Goal: Task Accomplishment & Management: Complete application form

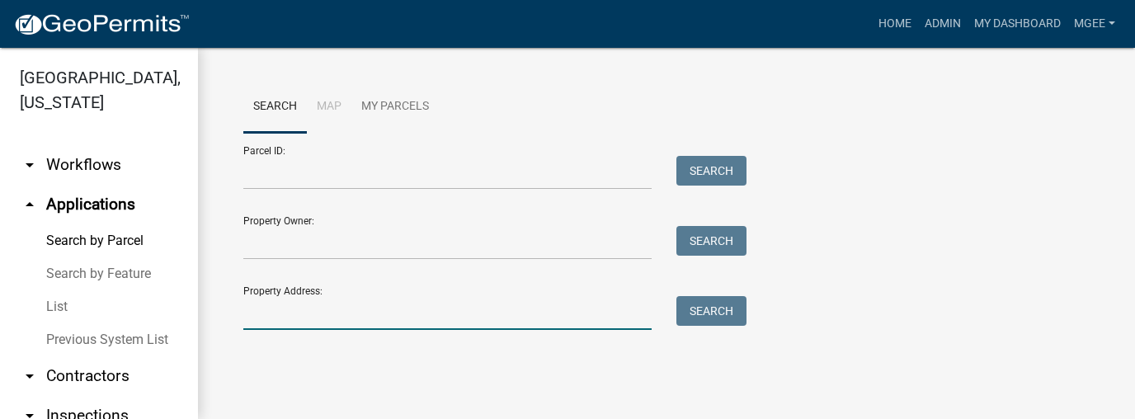
click at [272, 308] on input "Property Address:" at bounding box center [447, 313] width 408 height 34
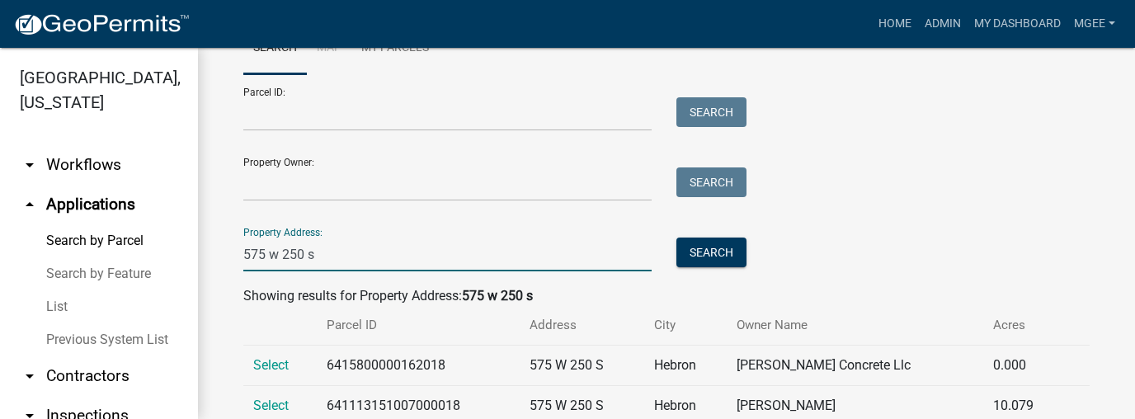
scroll to position [111, 0]
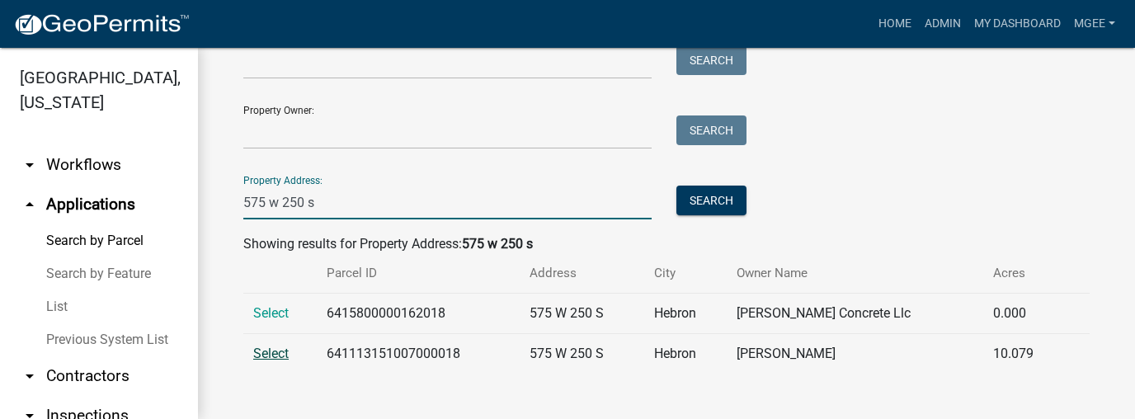
type input "575 w 250 s"
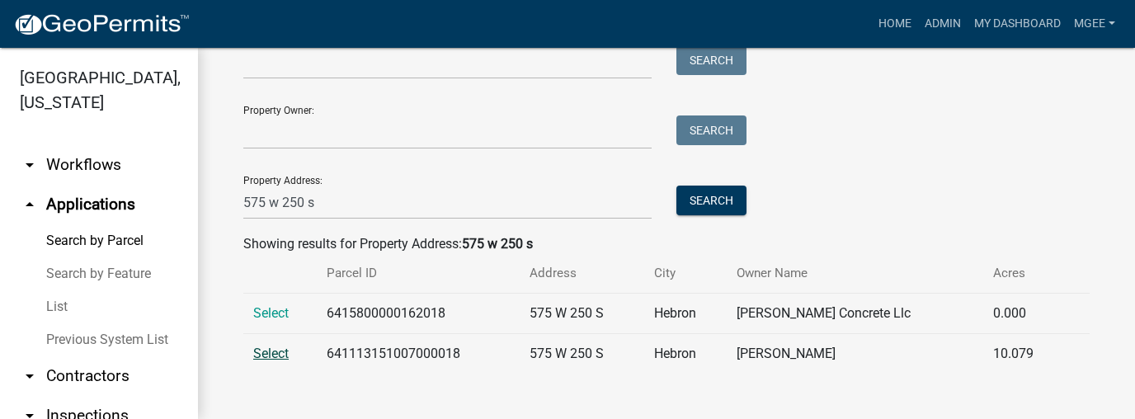
click at [270, 353] on span "Select" at bounding box center [270, 354] width 35 height 16
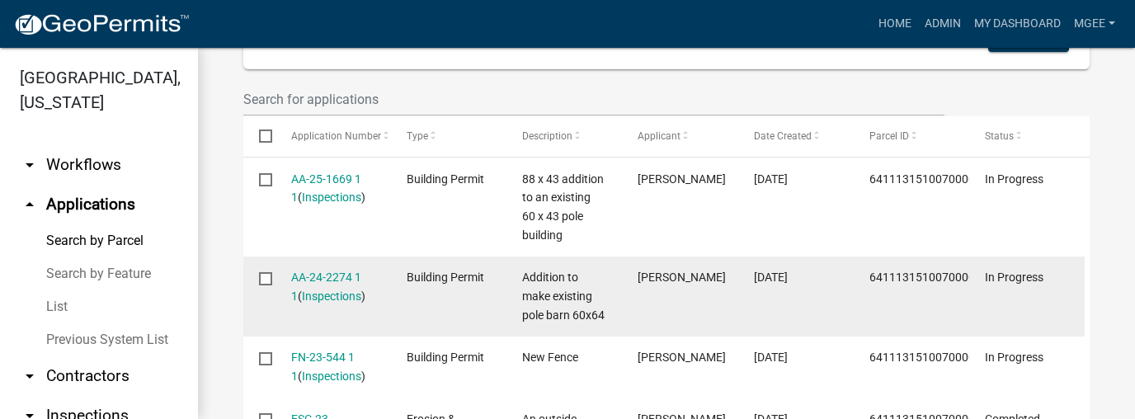
scroll to position [507, 0]
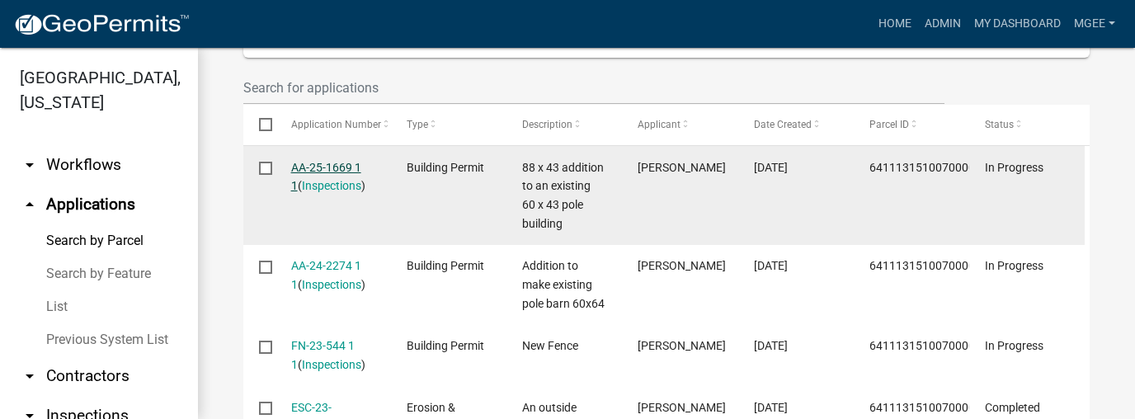
click at [309, 166] on link "AA-25-1669 1 1" at bounding box center [326, 177] width 70 height 32
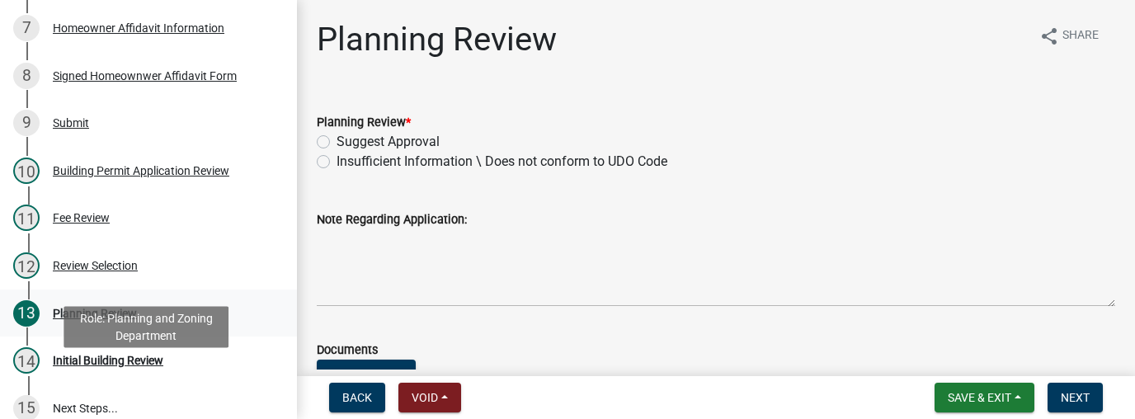
scroll to position [396, 0]
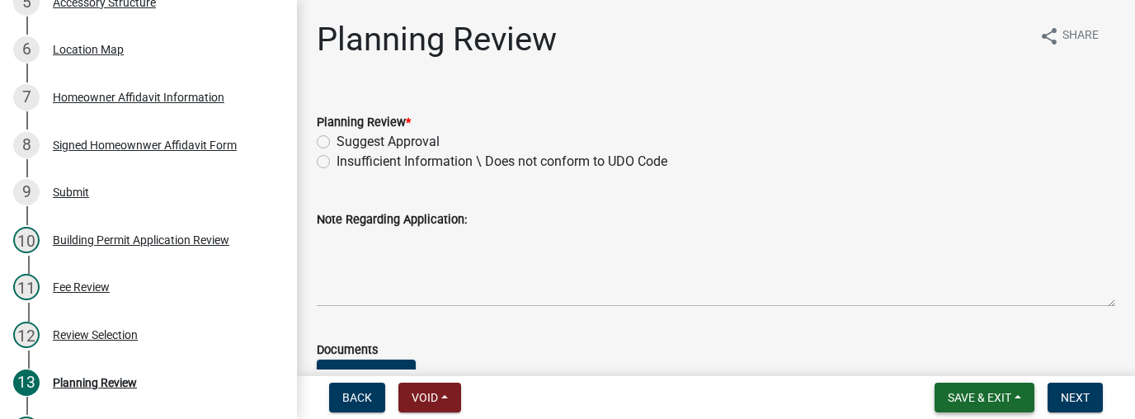
click at [972, 397] on span "Save & Exit" at bounding box center [980, 397] width 64 height 13
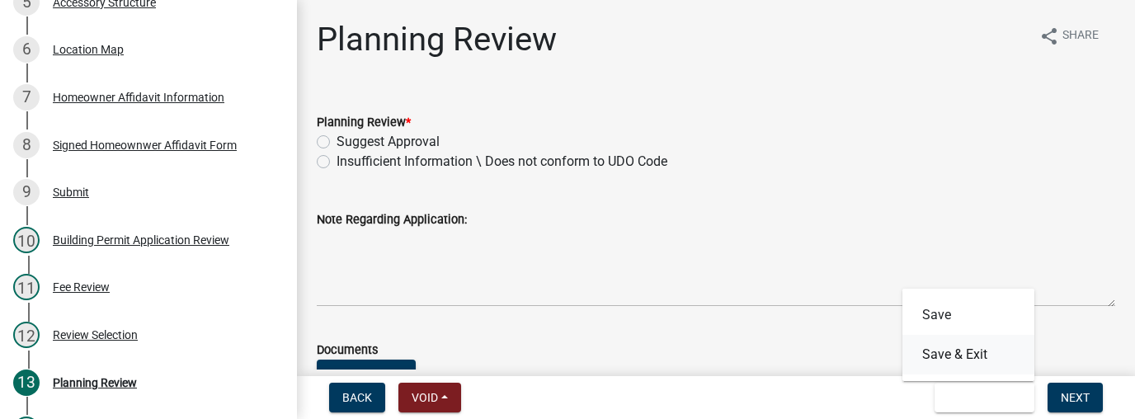
click at [963, 356] on button "Save & Exit" at bounding box center [968, 355] width 132 height 40
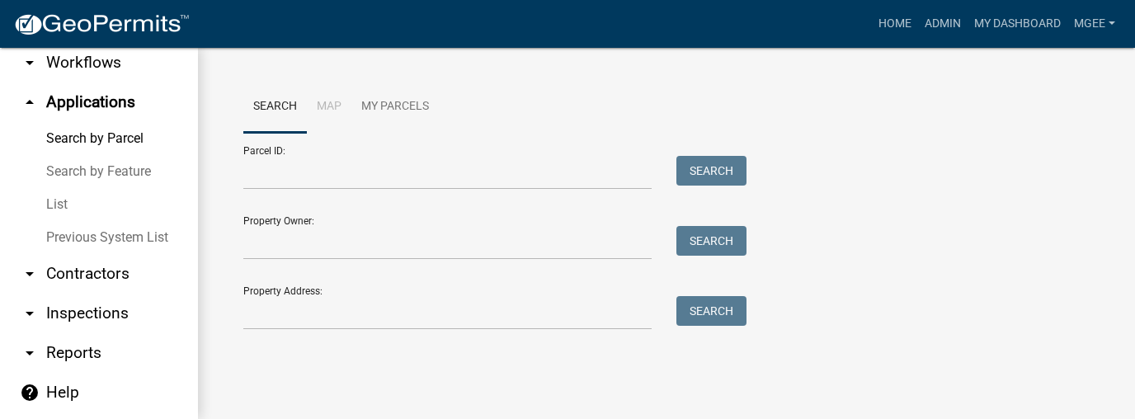
click at [76, 277] on link "arrow_drop_down Contractors" at bounding box center [99, 274] width 198 height 40
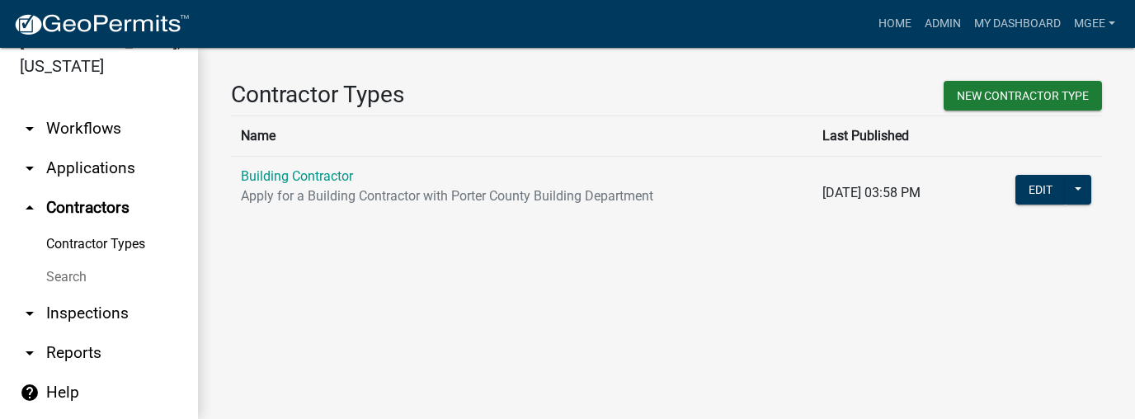
drag, startPoint x: 71, startPoint y: 278, endPoint x: 79, endPoint y: 271, distance: 10.6
click at [72, 277] on link "Search" at bounding box center [99, 277] width 198 height 33
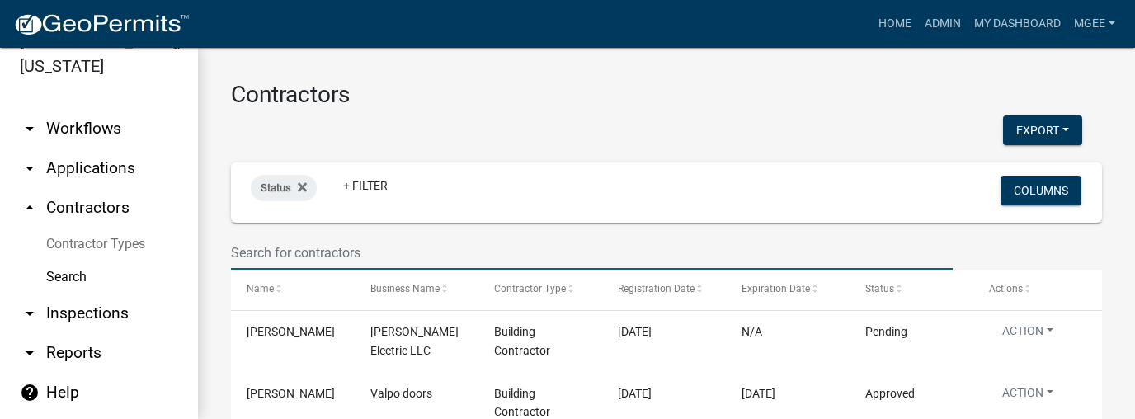
click at [240, 250] on input "text" at bounding box center [592, 253] width 722 height 34
type input "i"
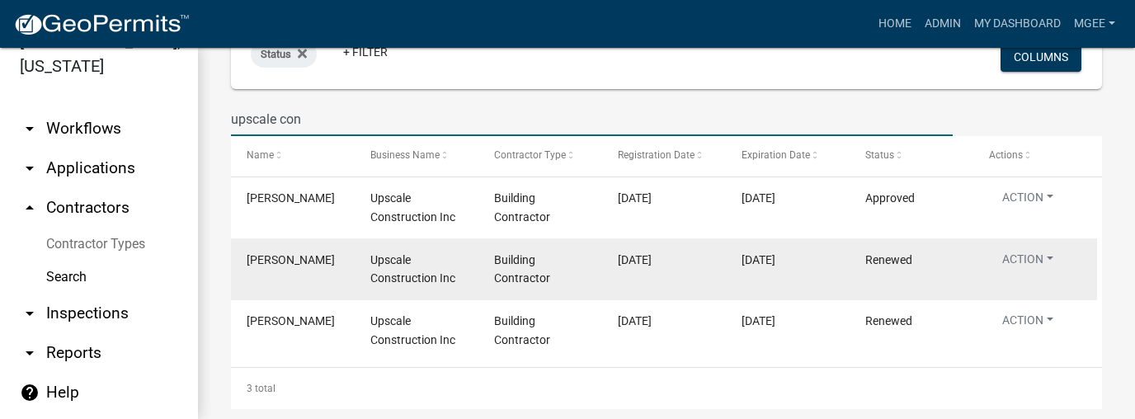
scroll to position [122, 0]
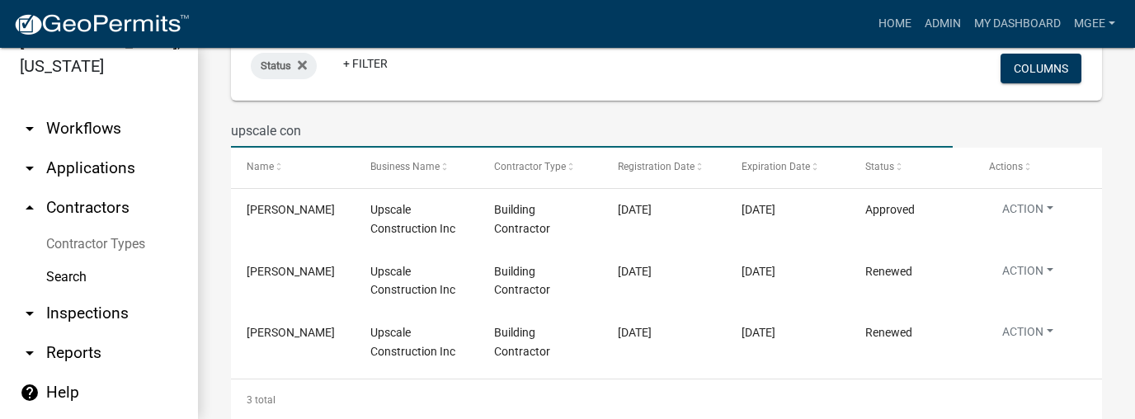
type input "upscale con"
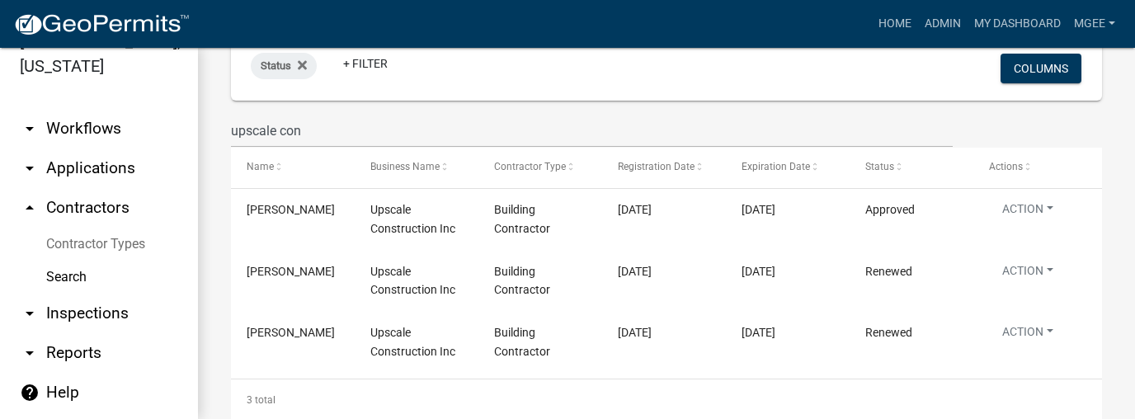
click at [57, 170] on link "arrow_drop_down Applications" at bounding box center [99, 168] width 198 height 40
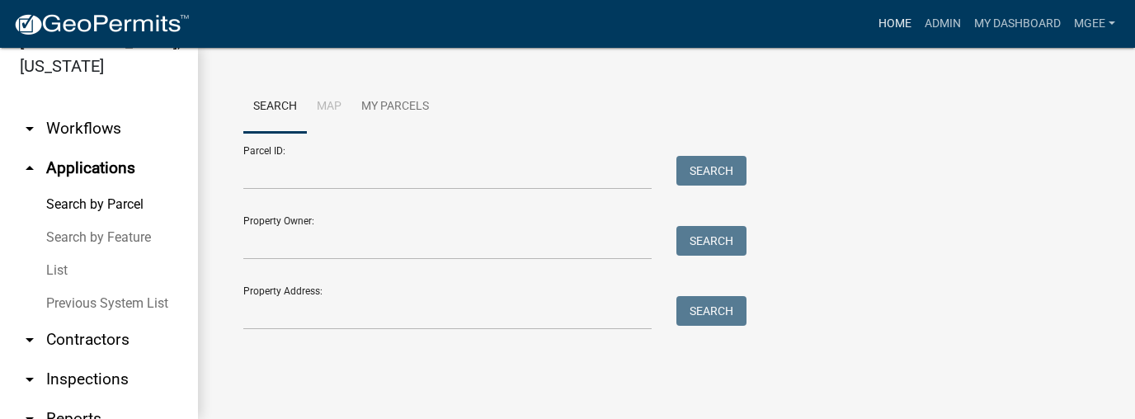
click at [898, 23] on link "Home" at bounding box center [895, 23] width 46 height 31
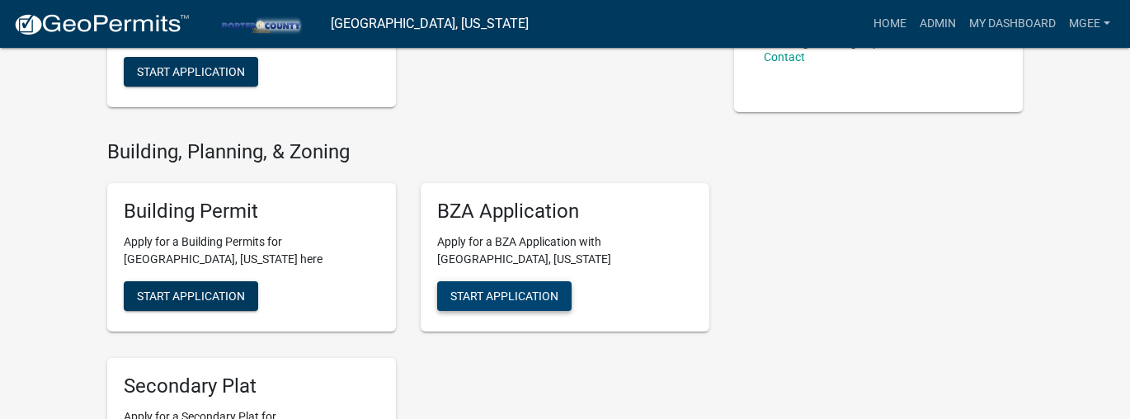
scroll to position [495, 0]
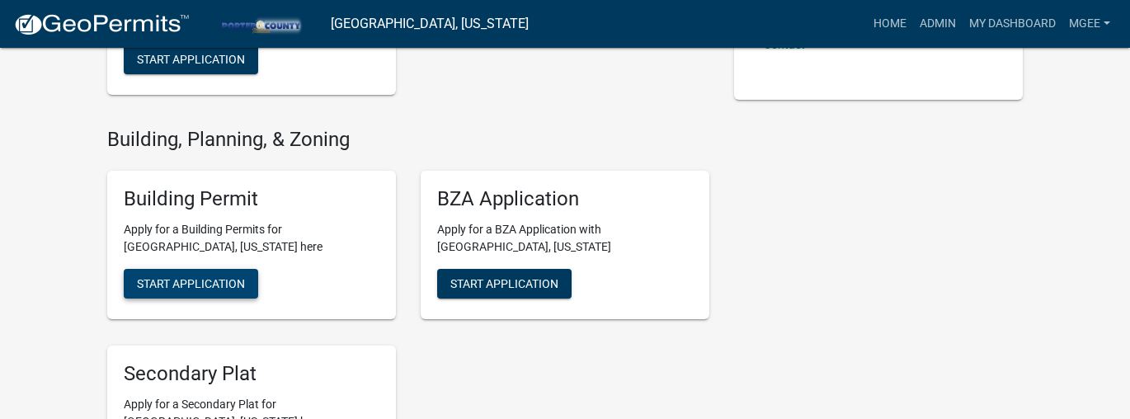
click at [153, 284] on span "Start Application" at bounding box center [191, 283] width 108 height 13
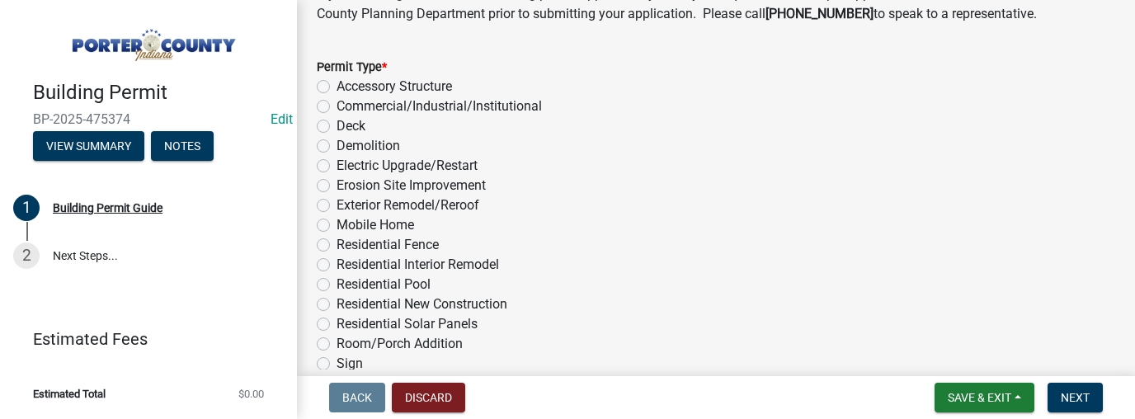
scroll to position [1485, 0]
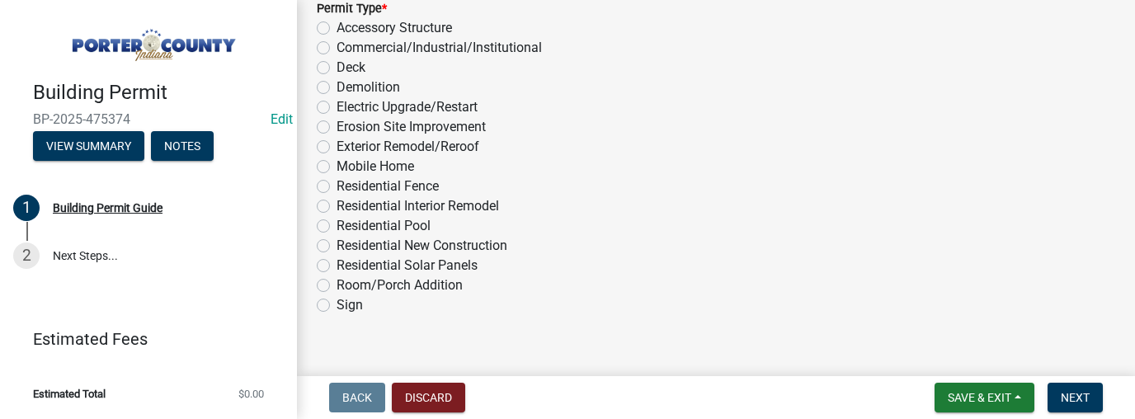
click at [337, 148] on label "Exterior Remodel/Reroof" at bounding box center [408, 147] width 143 height 20
click at [337, 148] on input "Exterior Remodel/Reroof" at bounding box center [342, 142] width 11 height 11
radio input "true"
drag, startPoint x: 1072, startPoint y: 396, endPoint x: 973, endPoint y: 387, distance: 99.4
click at [1072, 396] on span "Next" at bounding box center [1075, 397] width 29 height 13
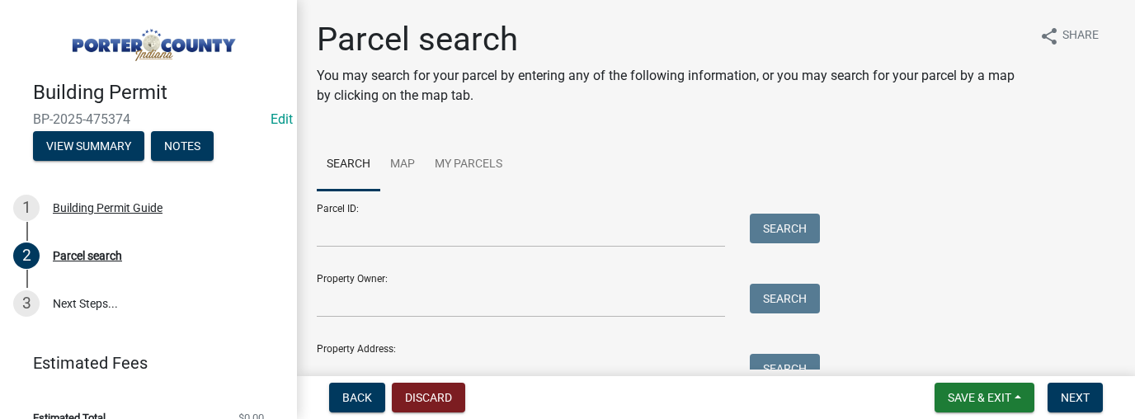
scroll to position [82, 0]
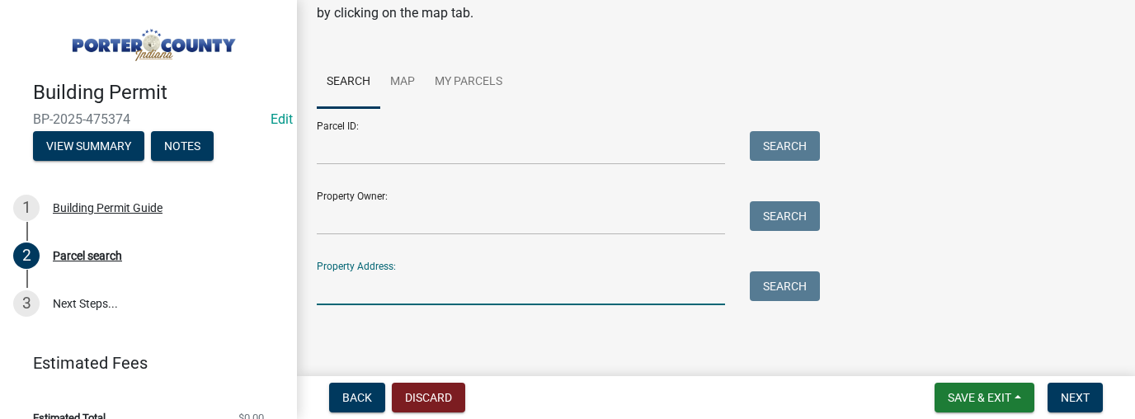
click at [353, 289] on input "Property Address:" at bounding box center [521, 288] width 408 height 34
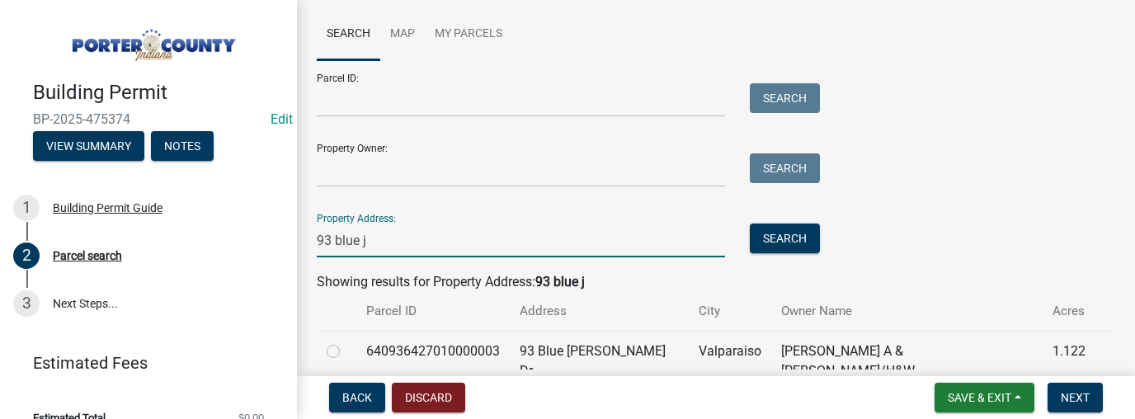
scroll to position [196, 0]
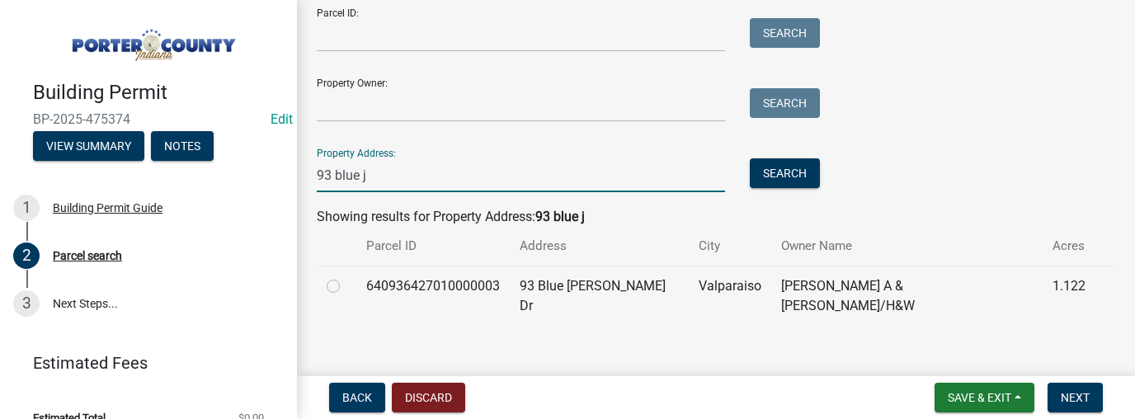
type input "93 blue j"
click at [346, 276] on label at bounding box center [346, 276] width 0 height 0
click at [346, 287] on input "radio" at bounding box center [351, 281] width 11 height 11
radio input "true"
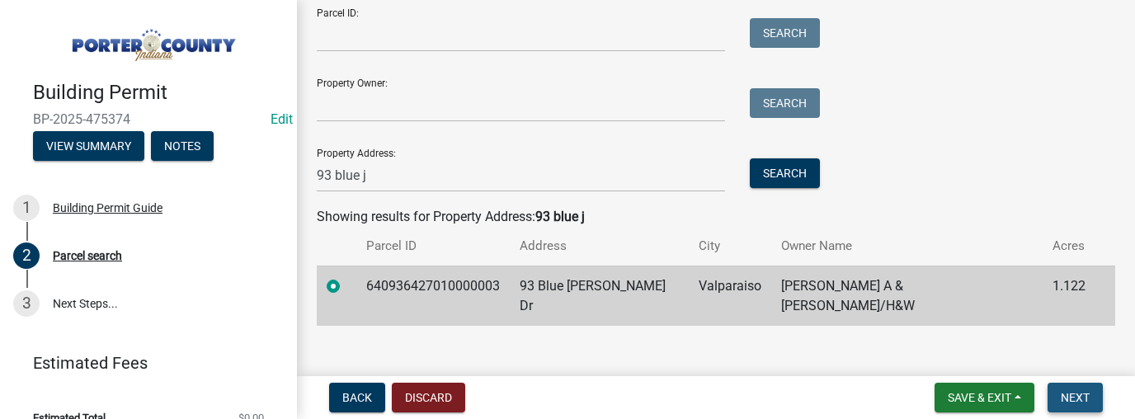
click at [1076, 399] on span "Next" at bounding box center [1075, 397] width 29 height 13
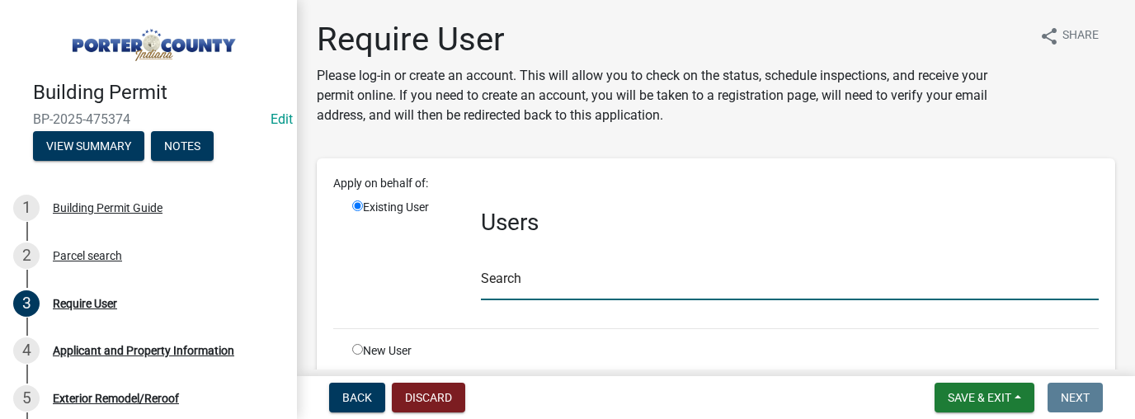
click at [505, 285] on input "text" at bounding box center [790, 283] width 618 height 34
type input "mgee"
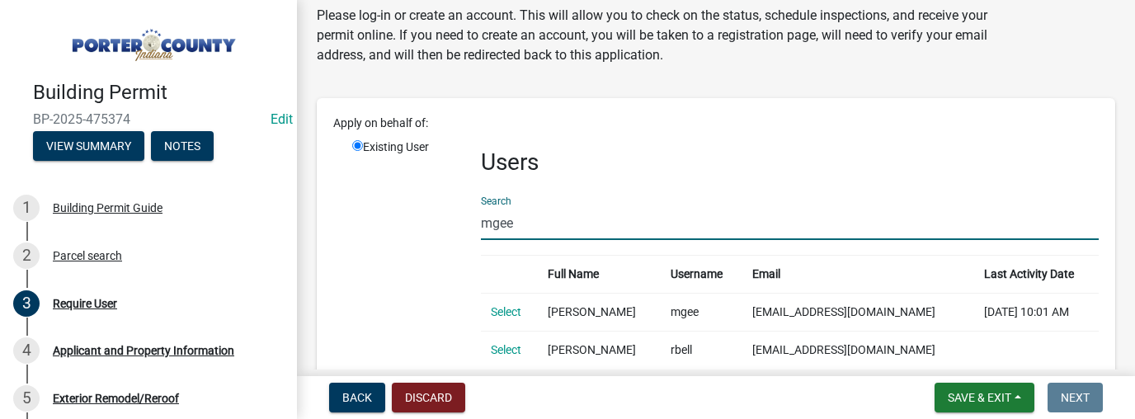
scroll to position [165, 0]
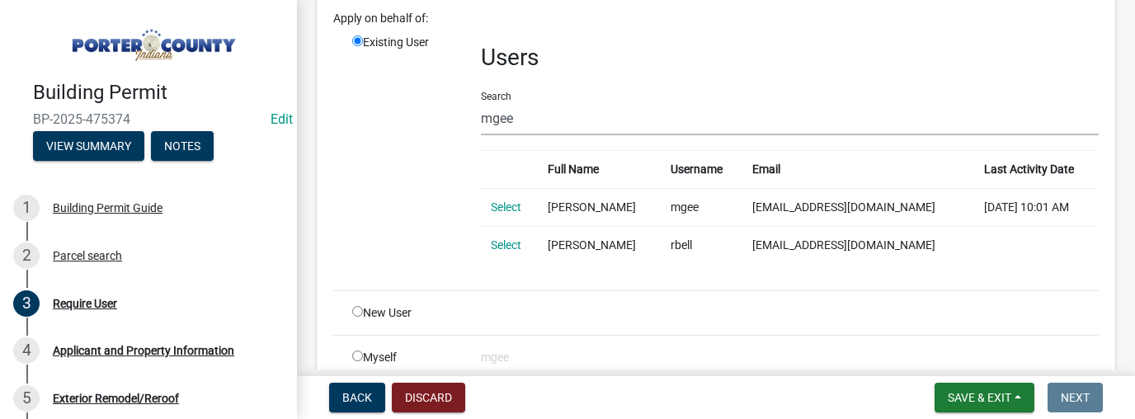
drag, startPoint x: 505, startPoint y: 209, endPoint x: 530, endPoint y: 210, distance: 24.8
click at [505, 209] on link "Select" at bounding box center [506, 206] width 31 height 13
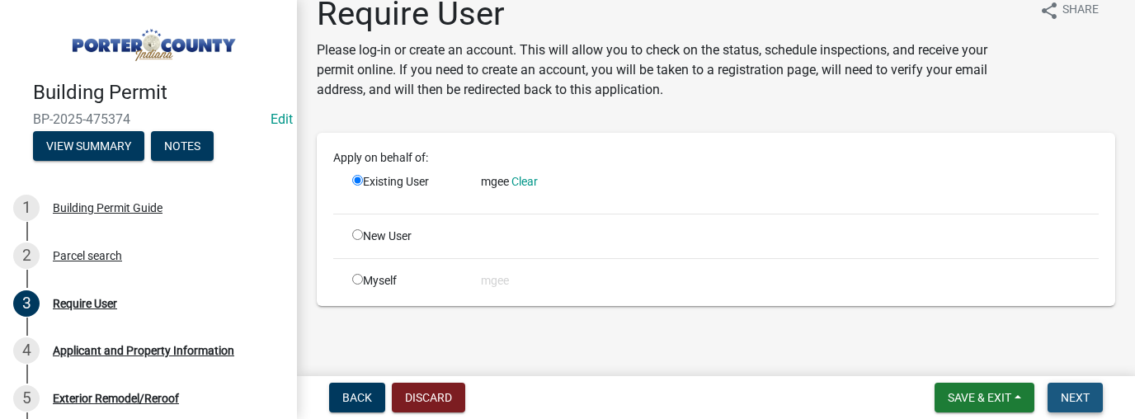
click at [1067, 399] on span "Next" at bounding box center [1075, 397] width 29 height 13
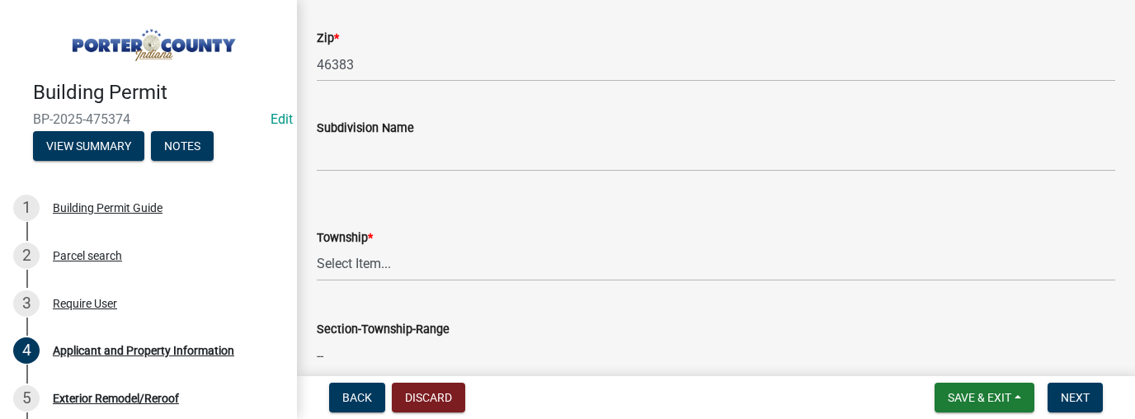
scroll to position [594, 0]
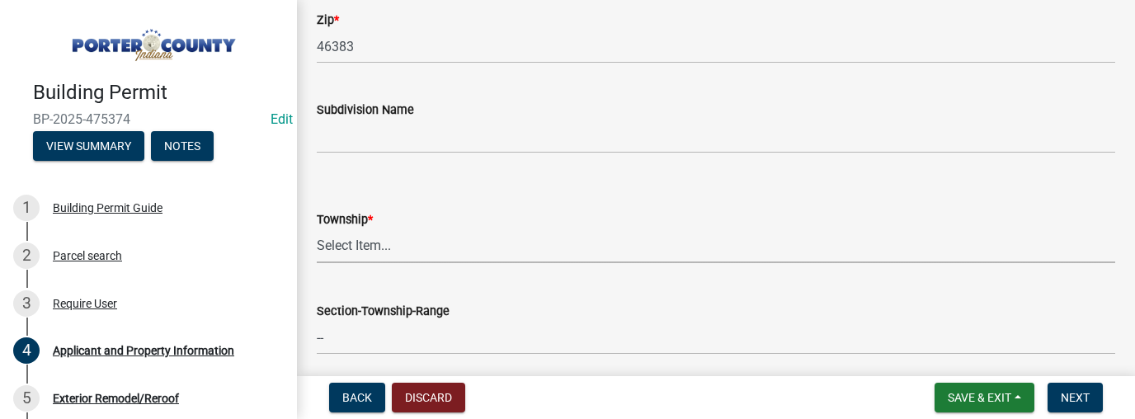
click at [375, 252] on select "Select Item... [PERSON_NAME][GEOGRAPHIC_DATA] [PERSON_NAME][GEOGRAPHIC_DATA] [G…" at bounding box center [716, 246] width 799 height 34
click at [317, 229] on select "Select Item... [PERSON_NAME][GEOGRAPHIC_DATA] [PERSON_NAME][GEOGRAPHIC_DATA] [G…" at bounding box center [716, 246] width 799 height 34
select select "6f5aa9ae-62ac-41bd-979a-9c71eae504cc"
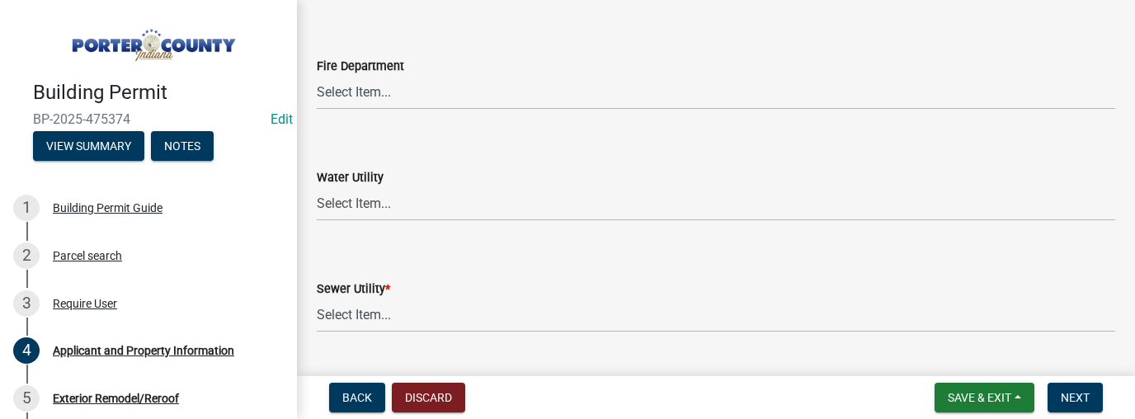
scroll to position [1056, 0]
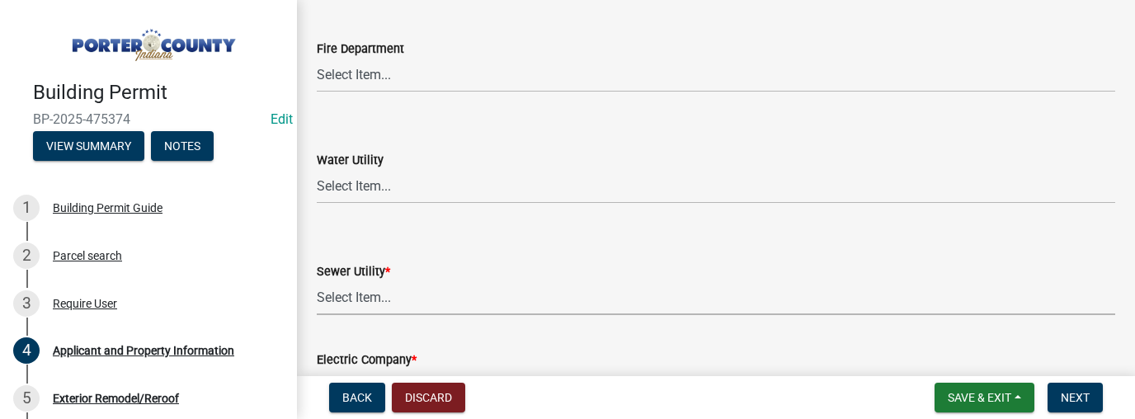
click at [353, 302] on select "Select Item... Aqua [US_STATE] Inc Damon Run Falling Waters Lake Eliza - LEACD …" at bounding box center [716, 298] width 799 height 34
click at [317, 281] on select "Select Item... Aqua [US_STATE] Inc Damon Run Falling Waters Lake Eliza - LEACD …" at bounding box center [716, 298] width 799 height 34
select select "c796f995-08fe-487b-a20e-70ab553361d3"
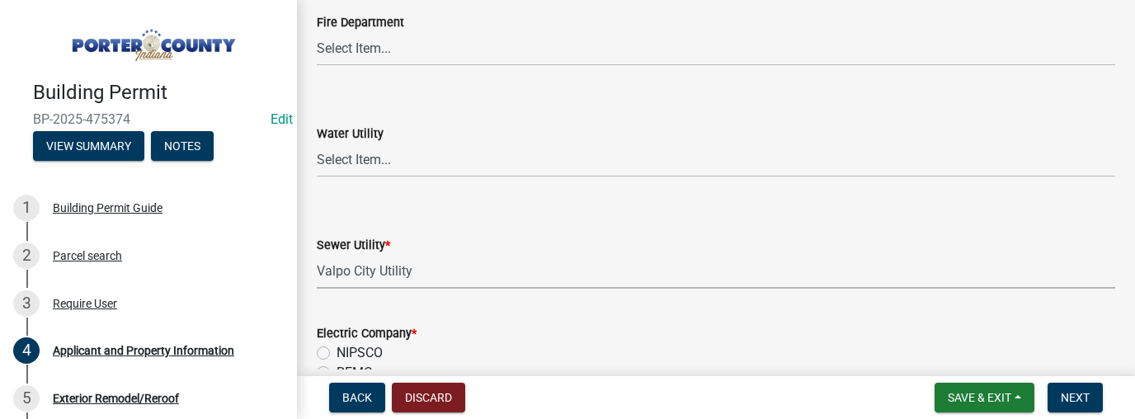
scroll to position [1221, 0]
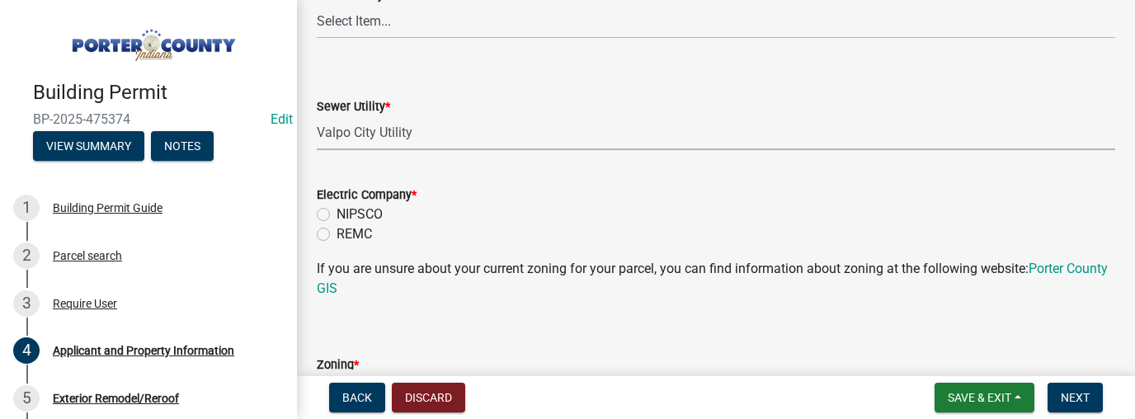
click at [337, 213] on label "NIPSCO" at bounding box center [360, 215] width 46 height 20
click at [337, 213] on input "NIPSCO" at bounding box center [342, 210] width 11 height 11
radio input "true"
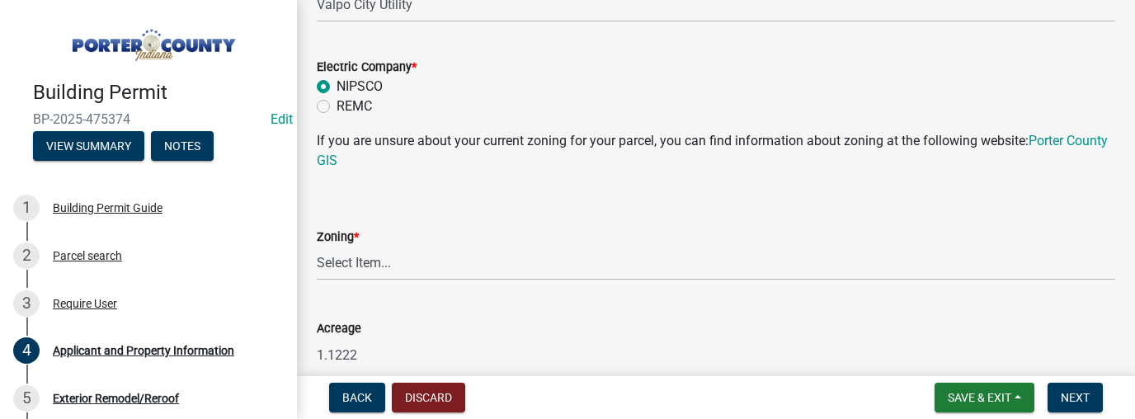
scroll to position [1353, 0]
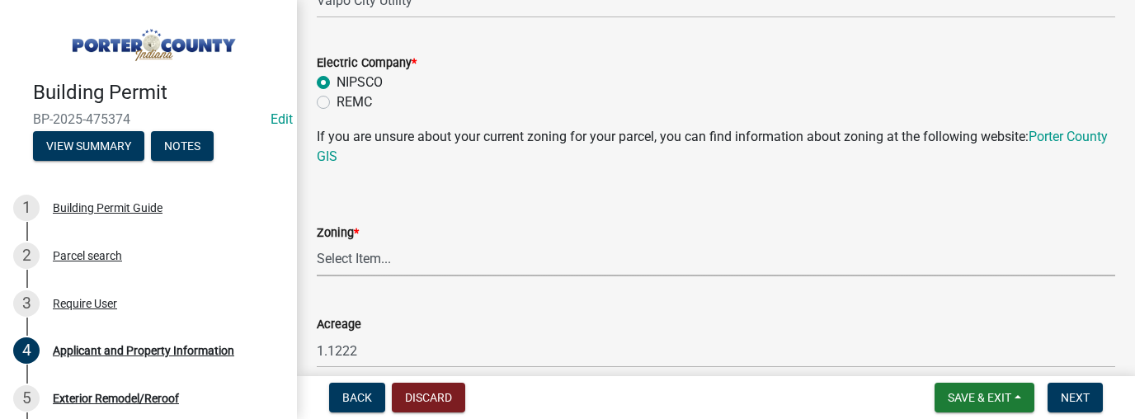
click at [342, 257] on select "Select Item... A1 A2 CH CM CN I1 I2 I3 IN MP OT P1 P2 PUD R1 R2 R3 R4 RL RR" at bounding box center [716, 260] width 799 height 34
click at [317, 243] on select "Select Item... A1 A2 CH CM CN I1 I2 I3 IN MP OT P1 P2 PUD R1 R2 R3 R4 RL RR" at bounding box center [716, 260] width 799 height 34
select select "e2d1b1d7-ccc9-456b-9e96-e16306515997"
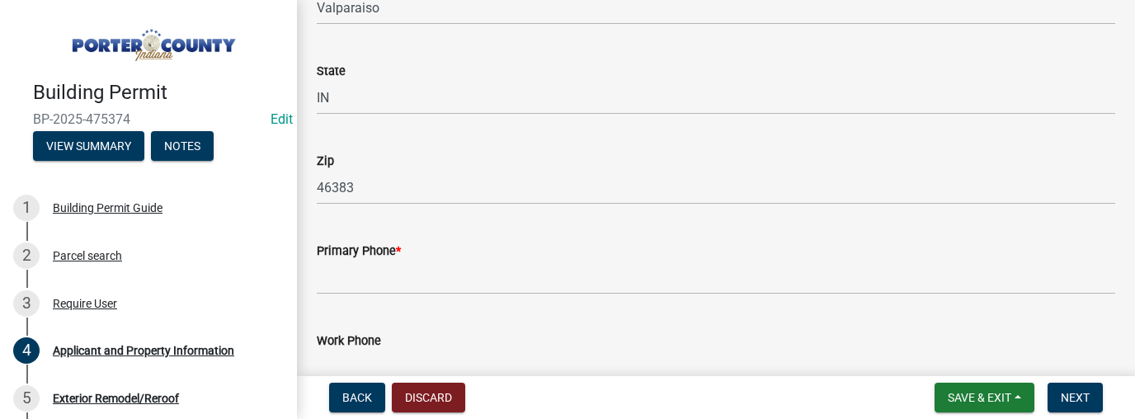
scroll to position [2046, 0]
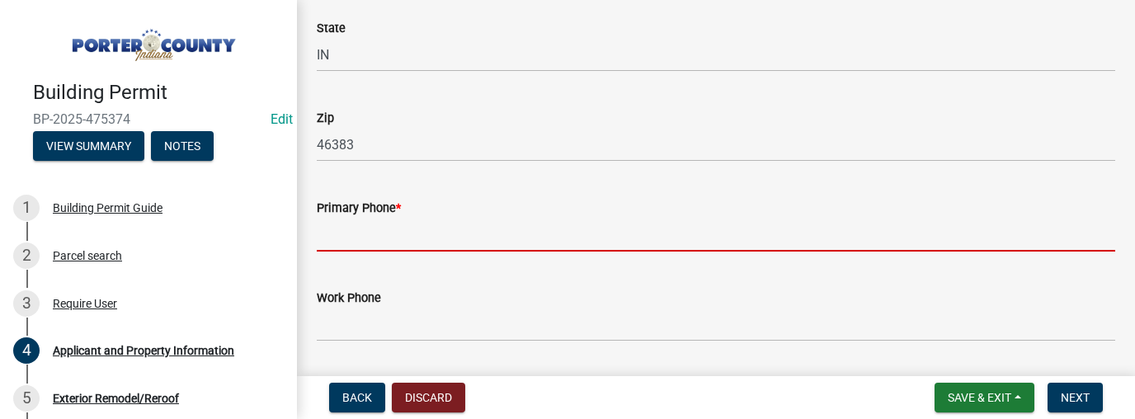
drag, startPoint x: 370, startPoint y: 243, endPoint x: 428, endPoint y: 243, distance: 57.7
click at [370, 243] on input "Primary Phone *" at bounding box center [716, 235] width 799 height 34
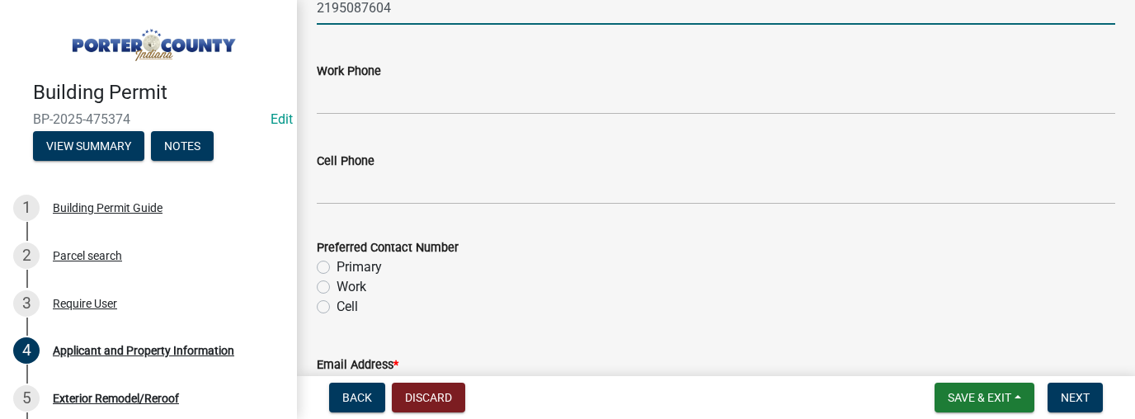
scroll to position [2277, 0]
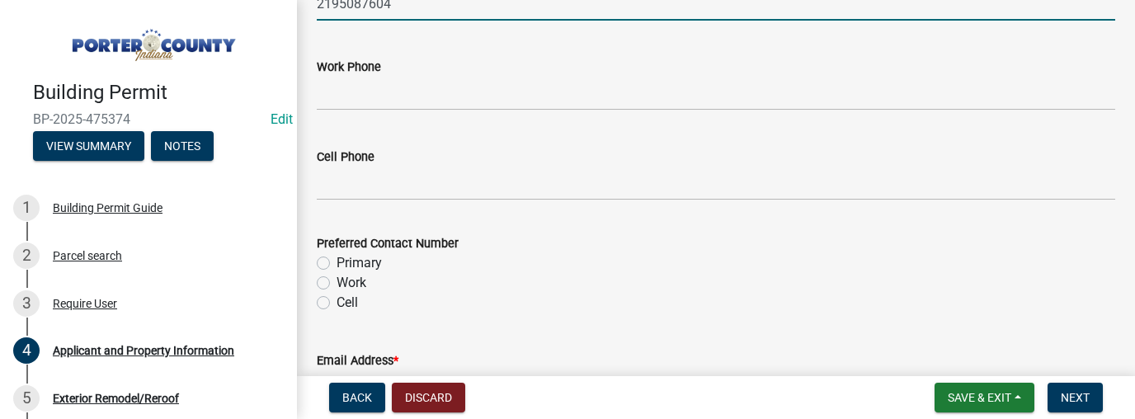
type input "2195087604"
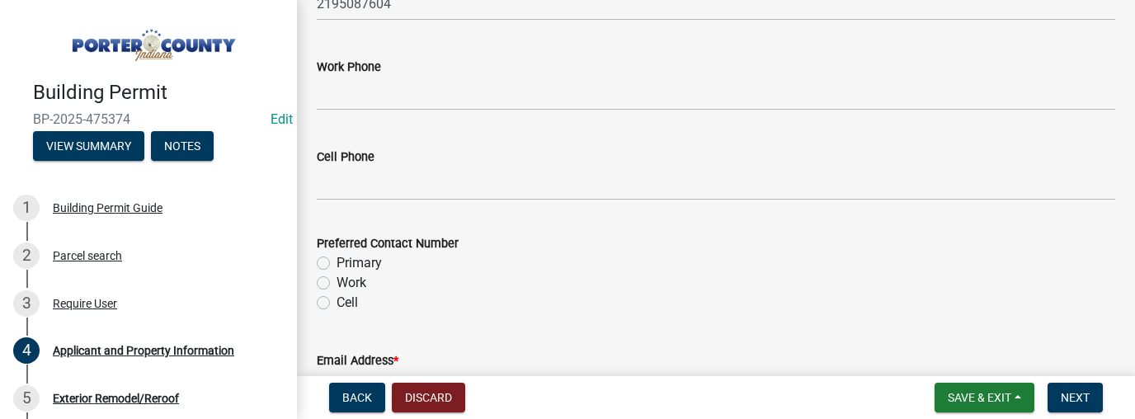
click at [337, 264] on label "Primary" at bounding box center [359, 263] width 45 height 20
click at [337, 264] on input "Primary" at bounding box center [342, 258] width 11 height 11
radio input "true"
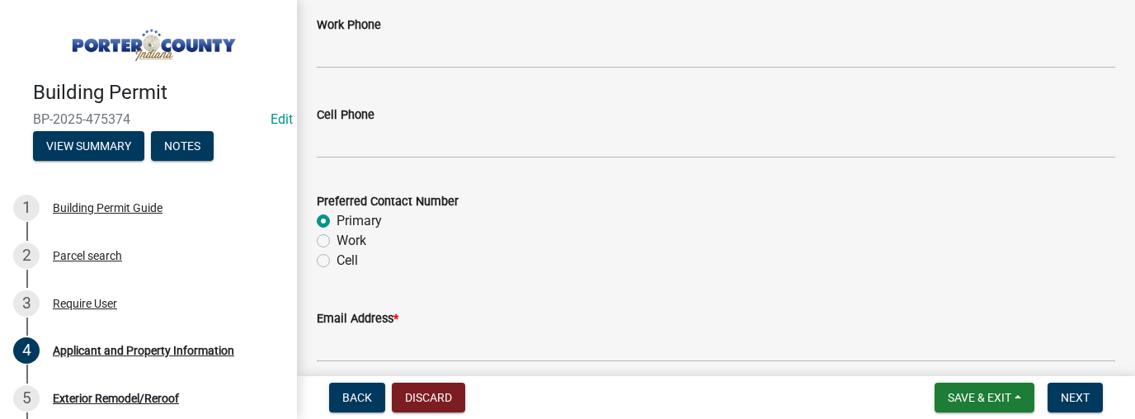
scroll to position [2409, 0]
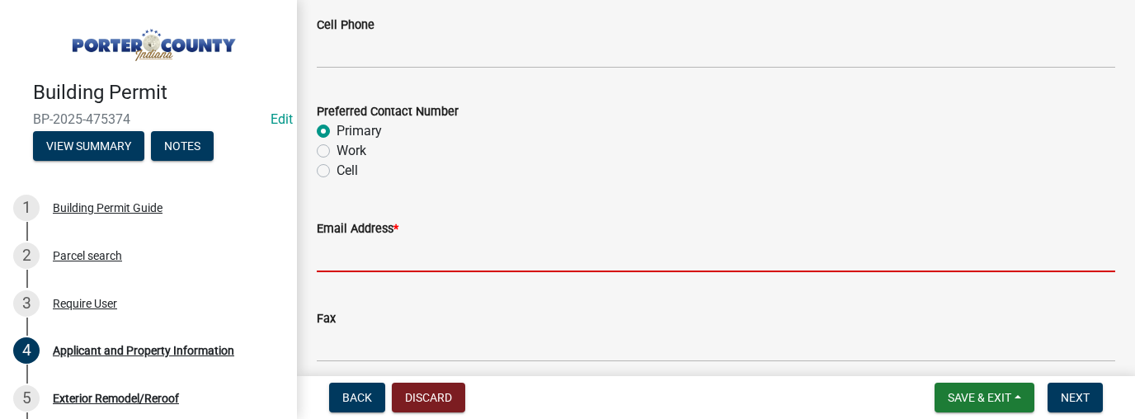
click at [341, 259] on input "Email Address *" at bounding box center [716, 255] width 799 height 34
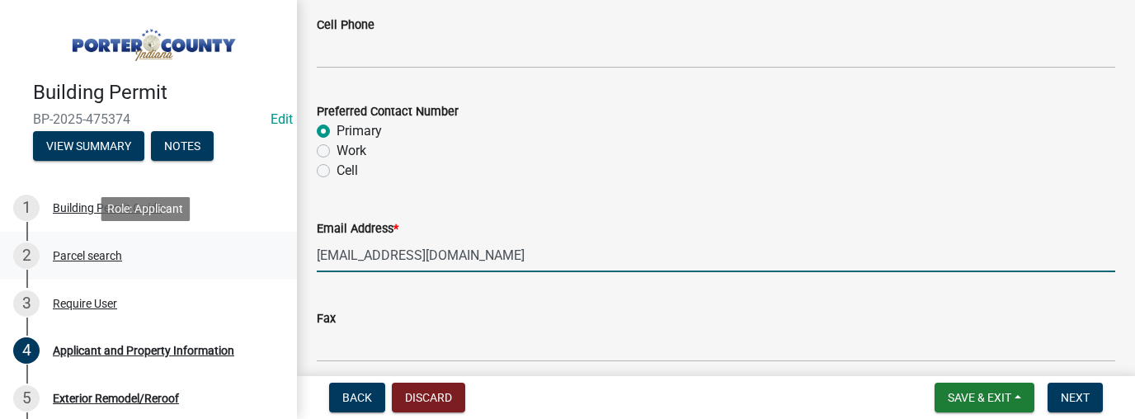
drag, startPoint x: 537, startPoint y: 256, endPoint x: 284, endPoint y: 258, distance: 253.3
click at [284, 258] on div "Building Permit BP-2025-475374 Edit View Summary Notes 1 Building Permit Guide …" at bounding box center [567, 209] width 1135 height 419
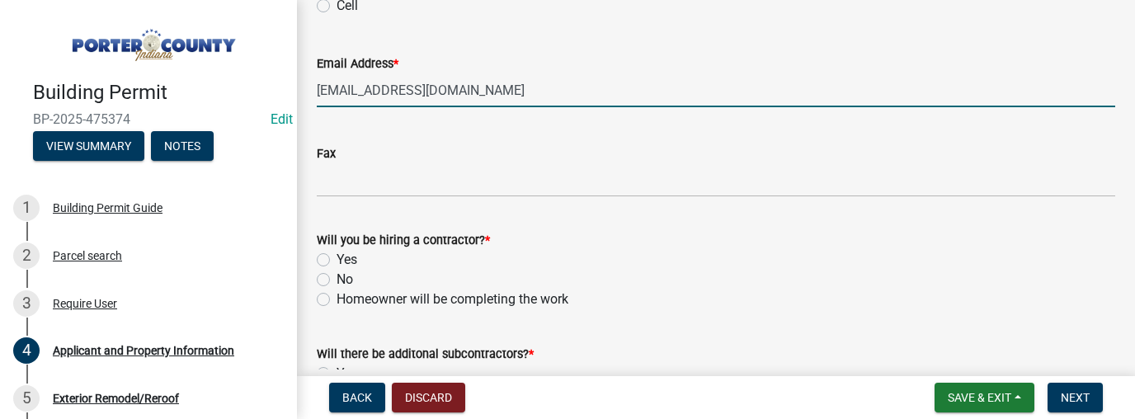
type input "[EMAIL_ADDRESS][DOMAIN_NAME]"
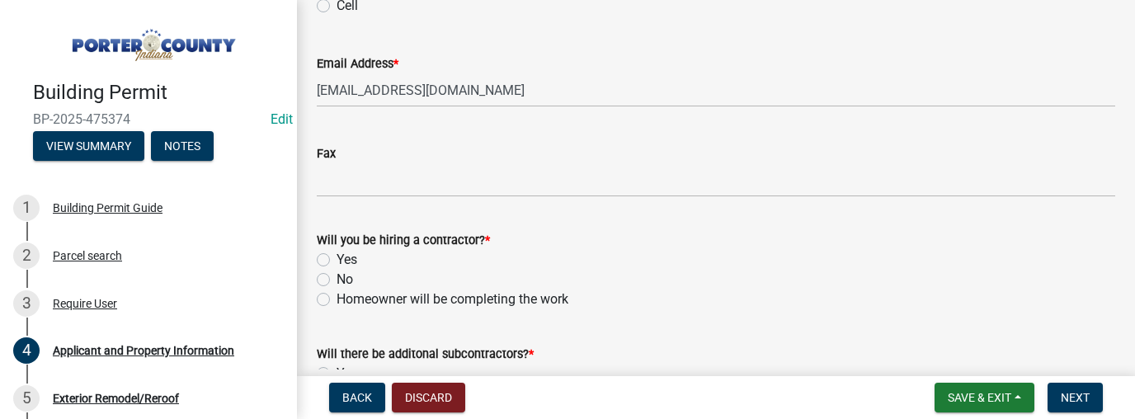
click at [337, 262] on label "Yes" at bounding box center [347, 260] width 21 height 20
click at [337, 261] on input "Yes" at bounding box center [342, 255] width 11 height 11
radio input "true"
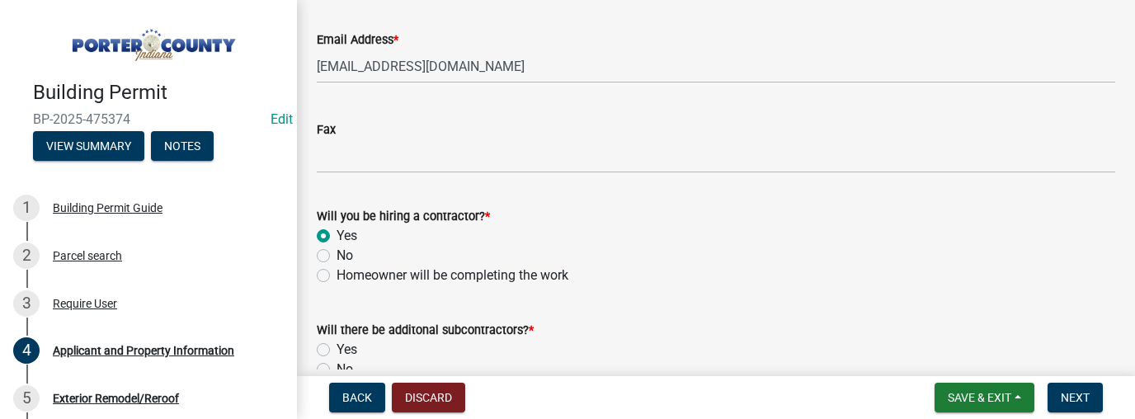
scroll to position [2686, 0]
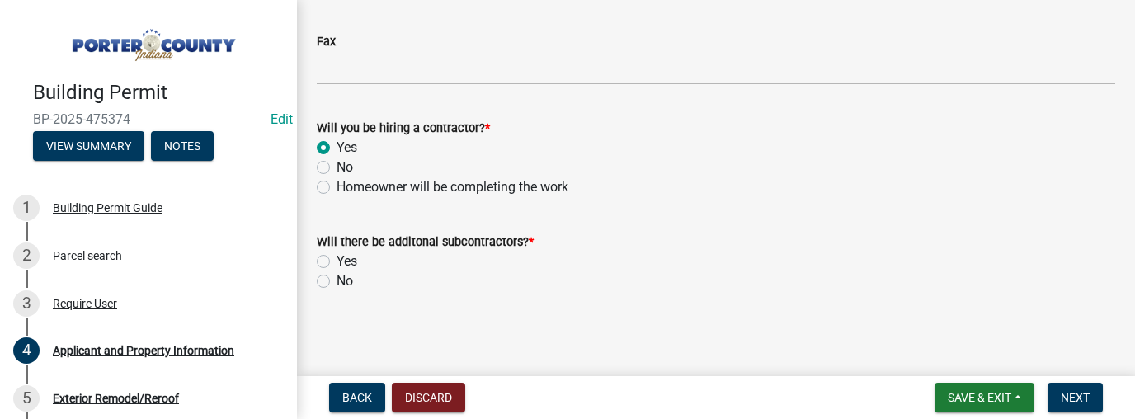
click at [337, 279] on label "No" at bounding box center [345, 281] width 16 height 20
click at [337, 279] on input "No" at bounding box center [342, 276] width 11 height 11
radio input "true"
click at [1061, 393] on span "Next" at bounding box center [1075, 397] width 29 height 13
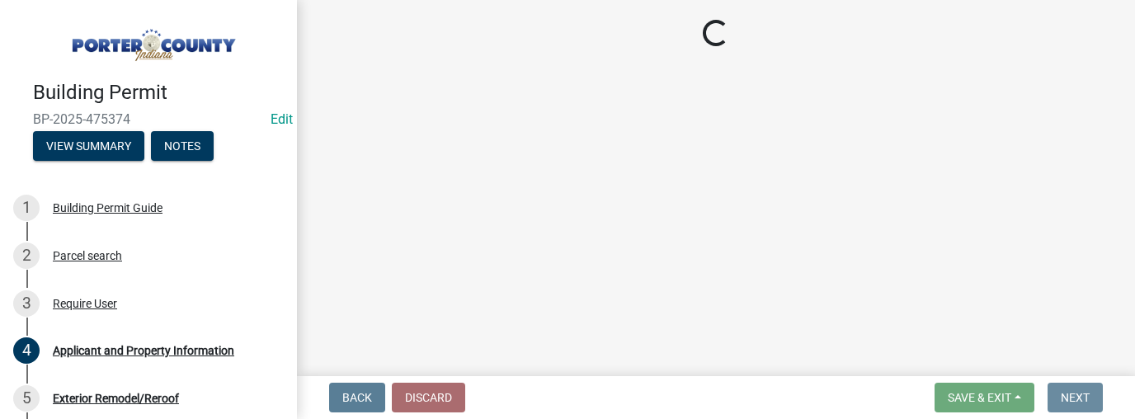
scroll to position [0, 0]
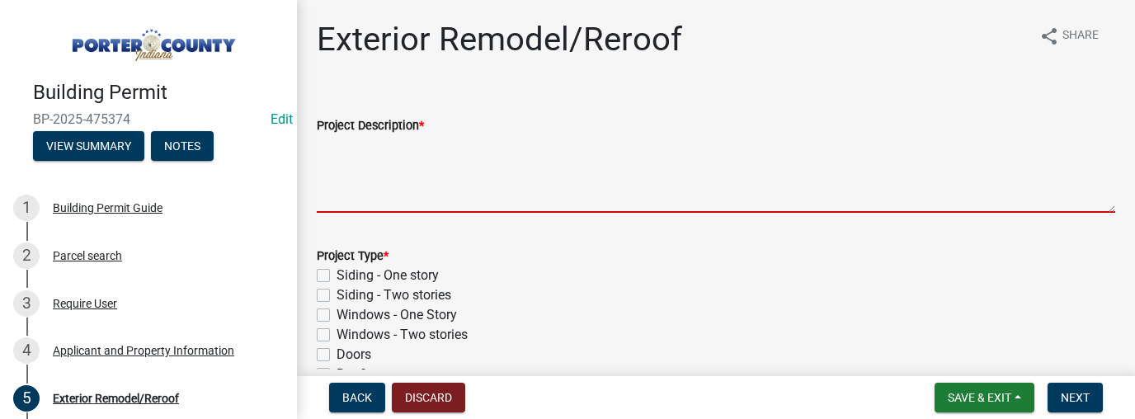
click at [351, 163] on textarea "Project Description *" at bounding box center [716, 174] width 799 height 78
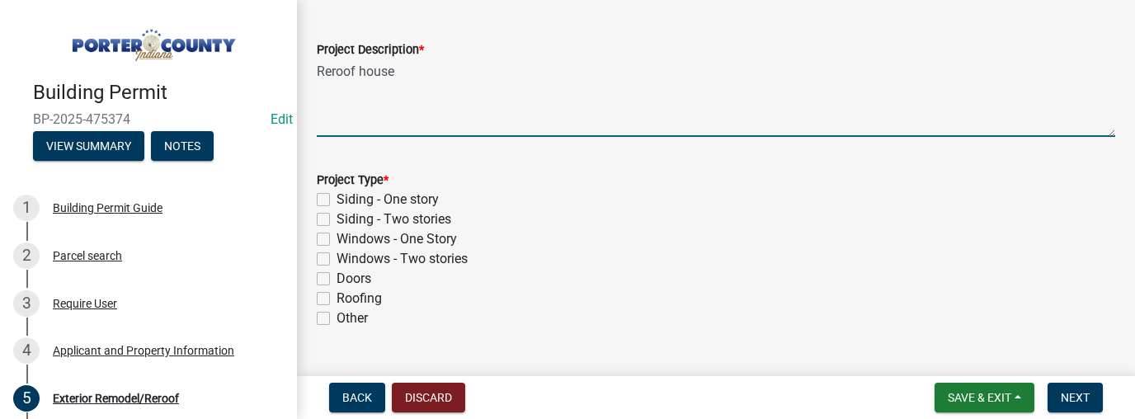
scroll to position [99, 0]
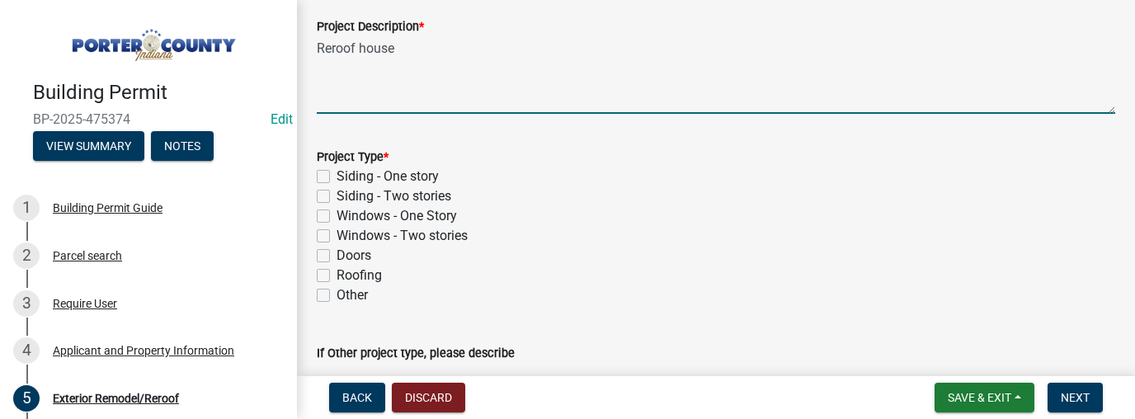
type textarea "Reroof house"
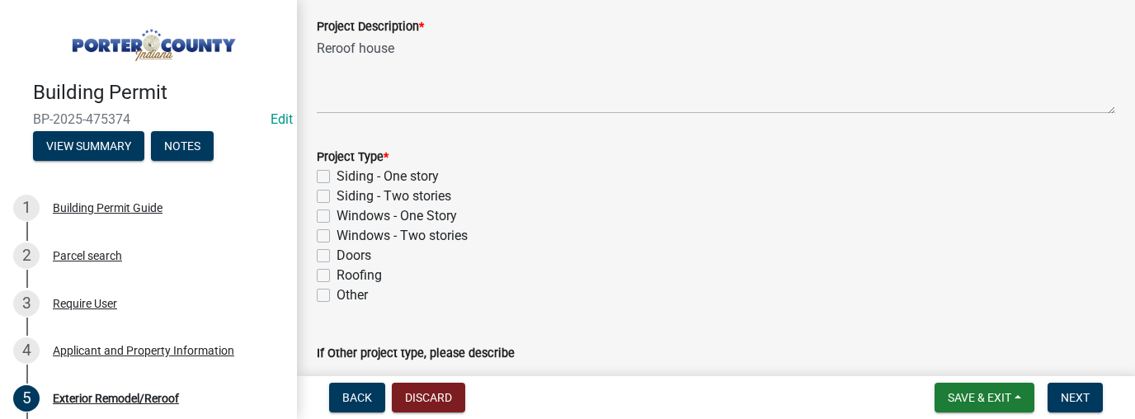
click at [337, 276] on label "Roofing" at bounding box center [359, 276] width 45 height 20
click at [337, 276] on input "Roofing" at bounding box center [342, 271] width 11 height 11
checkbox input "true"
checkbox input "false"
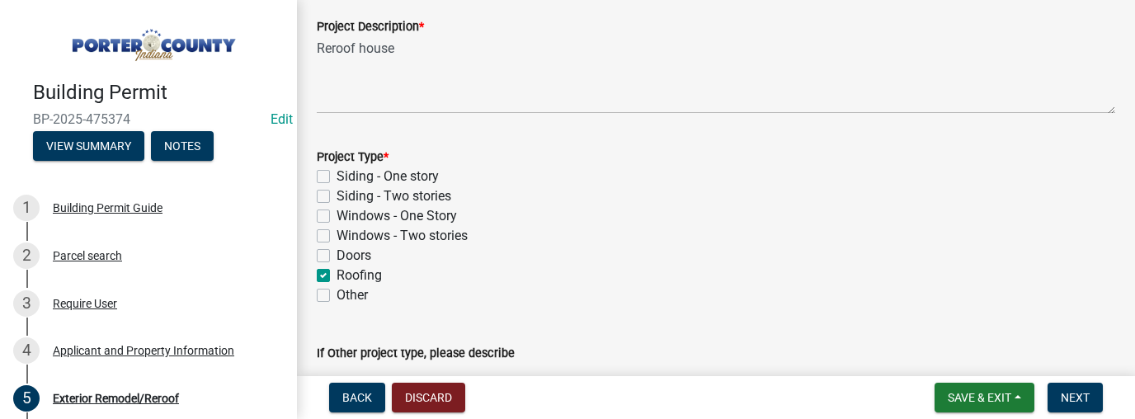
checkbox input "false"
checkbox input "true"
checkbox input "false"
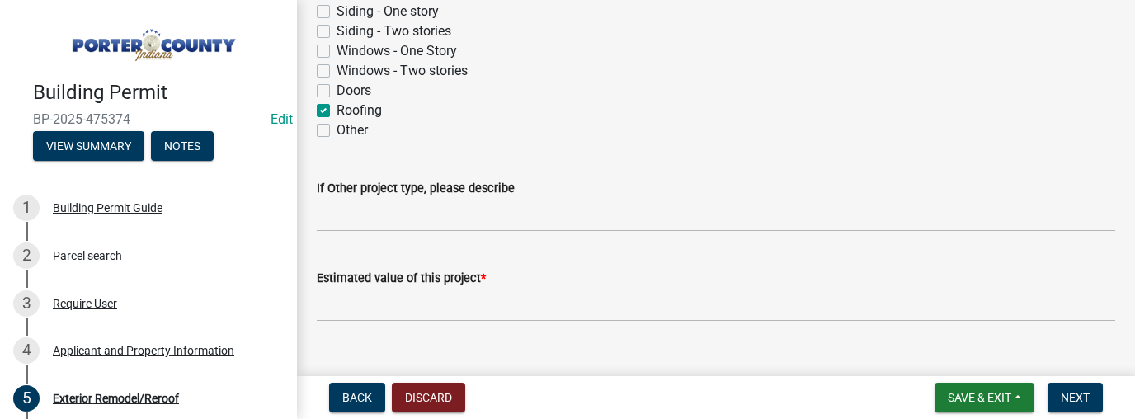
scroll to position [295, 0]
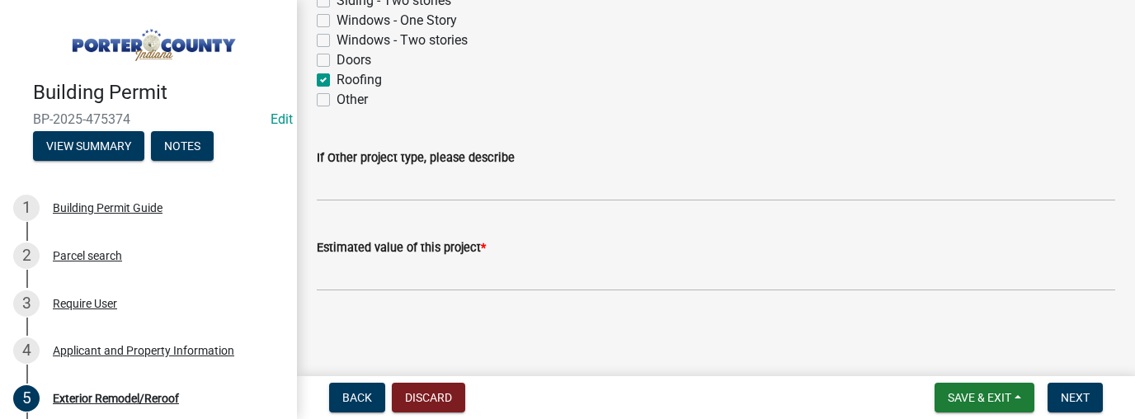
drag, startPoint x: 469, startPoint y: 293, endPoint x: 447, endPoint y: 281, distance: 25.1
click at [469, 293] on wm-data-entity-input "Estimated value of this project *" at bounding box center [716, 260] width 799 height 92
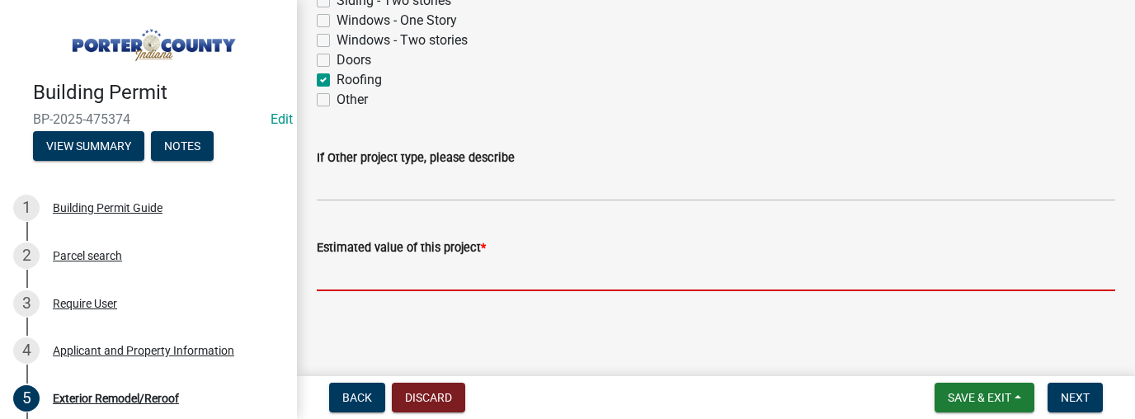
click at [398, 279] on input "text" at bounding box center [716, 274] width 799 height 34
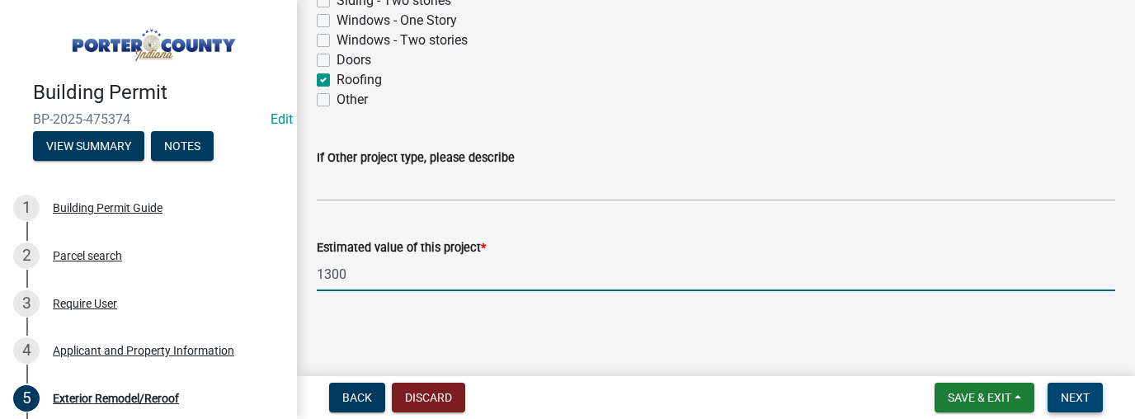
type input "1300"
click at [1091, 403] on button "Next" at bounding box center [1075, 398] width 55 height 30
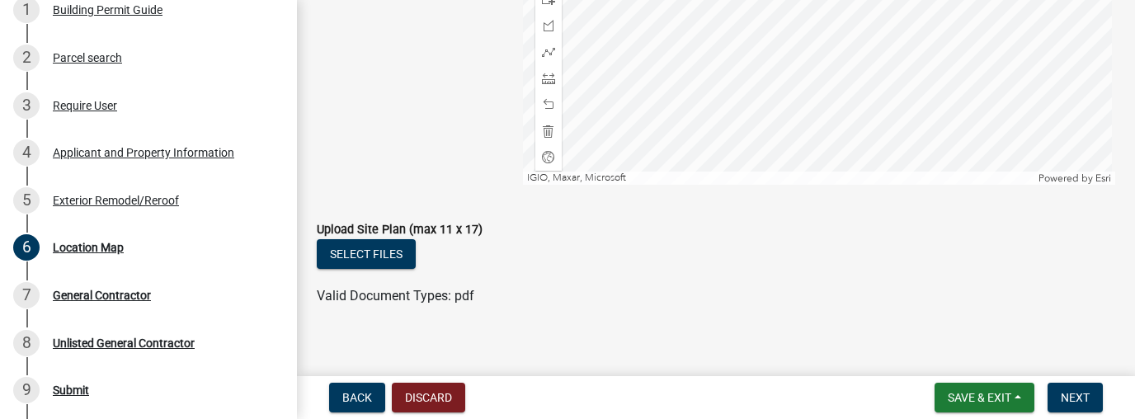
scroll to position [480, 0]
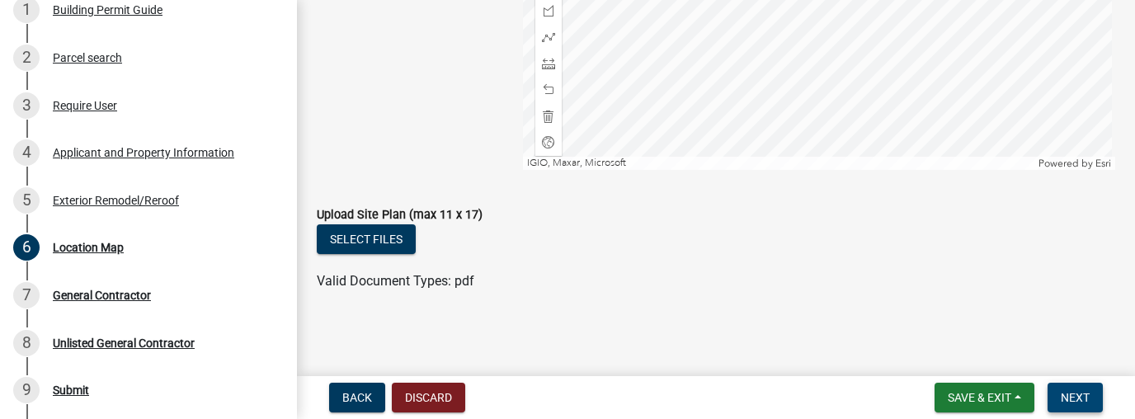
click at [1086, 401] on span "Next" at bounding box center [1075, 397] width 29 height 13
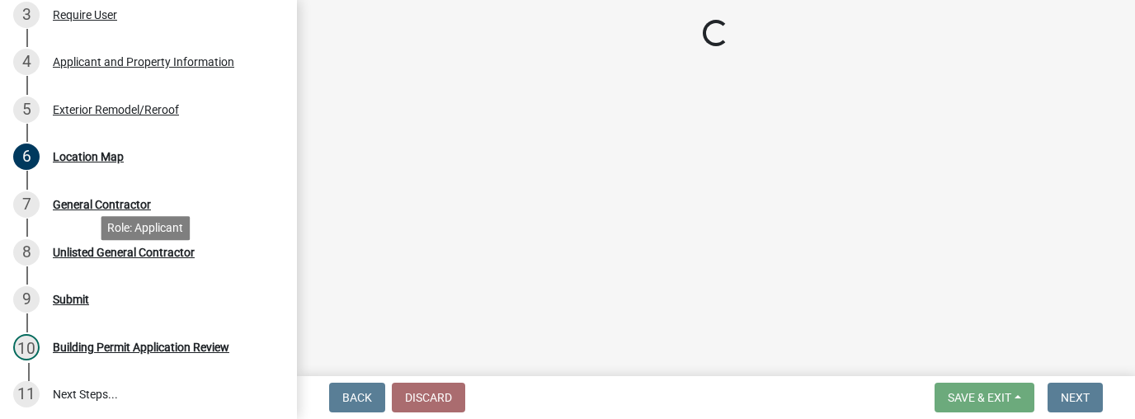
scroll to position [297, 0]
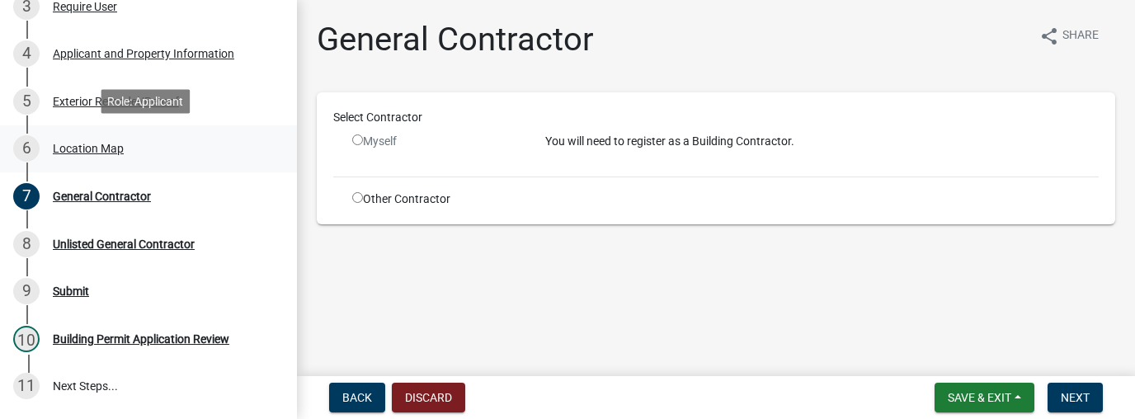
click at [89, 147] on div "Location Map" at bounding box center [88, 149] width 71 height 12
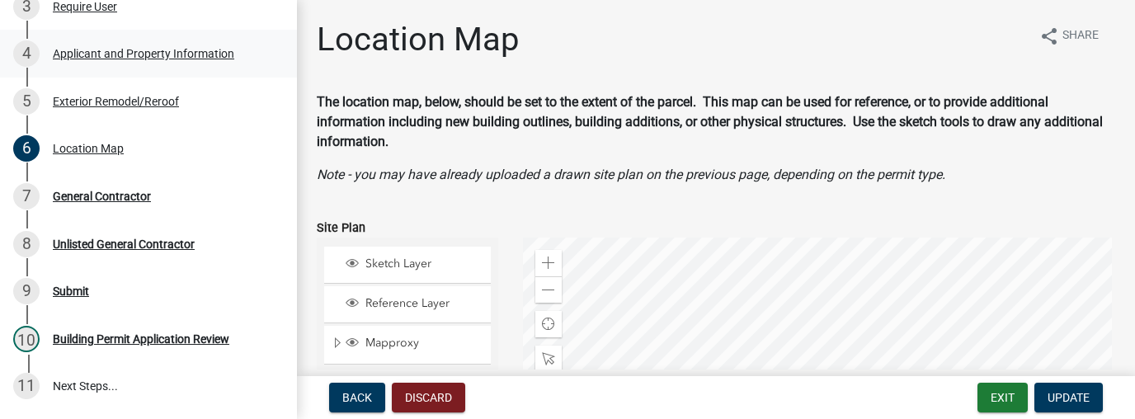
click at [134, 50] on div "Applicant and Property Information" at bounding box center [143, 54] width 181 height 12
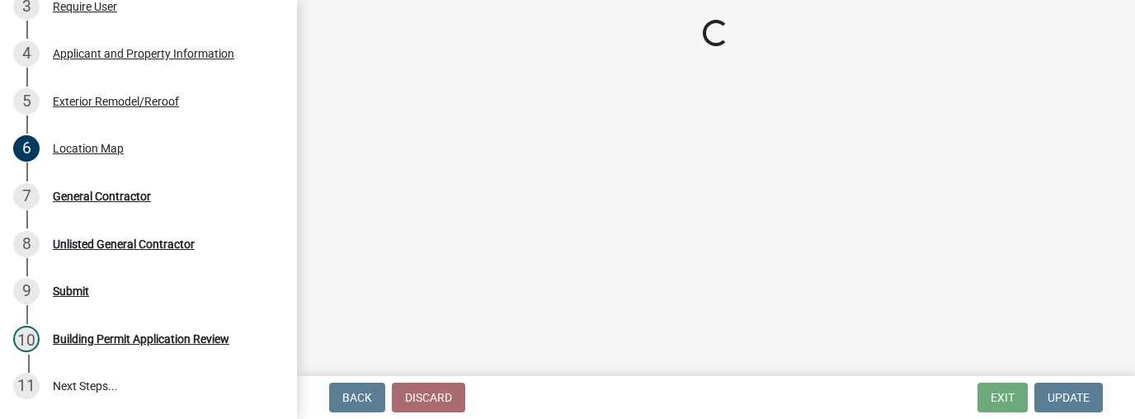
select select "6f5aa9ae-62ac-41bd-979a-9c71eae504cc"
select select "c796f995-08fe-487b-a20e-70ab553361d3"
select select "e2d1b1d7-ccc9-456b-9e96-e16306515997"
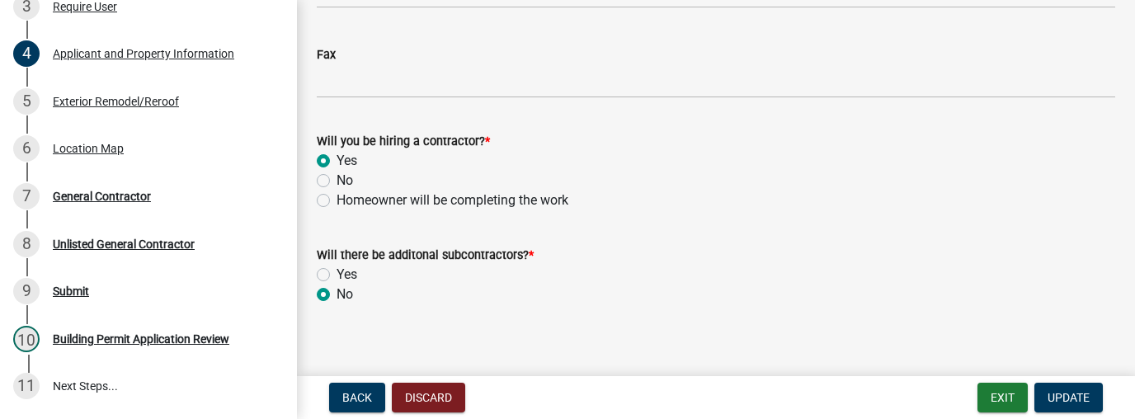
scroll to position [2686, 0]
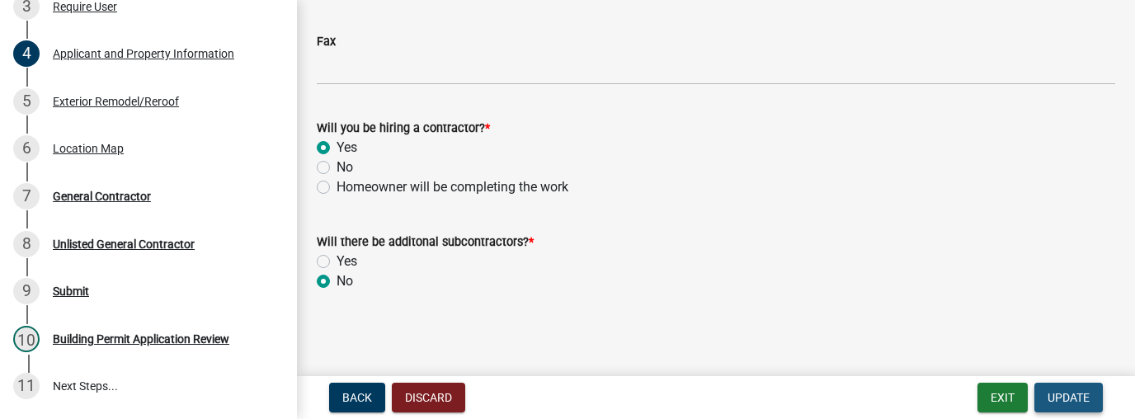
click at [1062, 397] on span "Update" at bounding box center [1069, 397] width 42 height 13
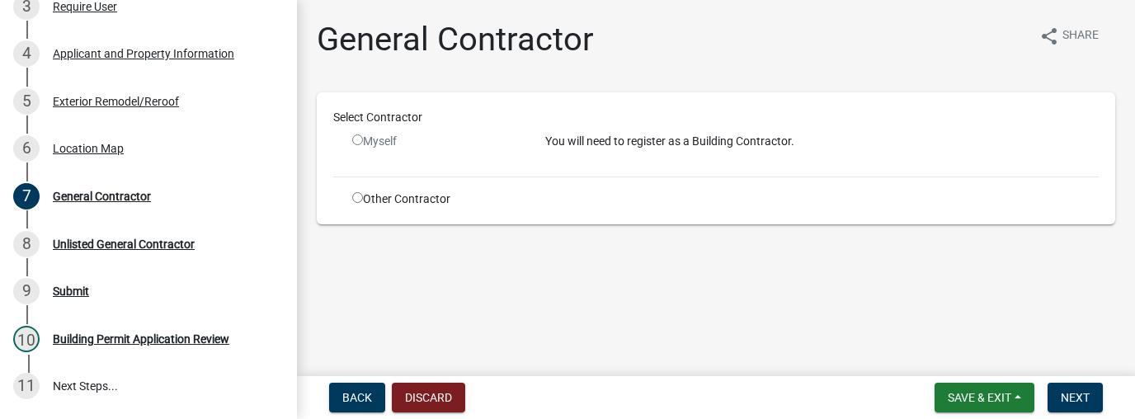
click at [357, 197] on input "radio" at bounding box center [357, 197] width 11 height 11
radio input "true"
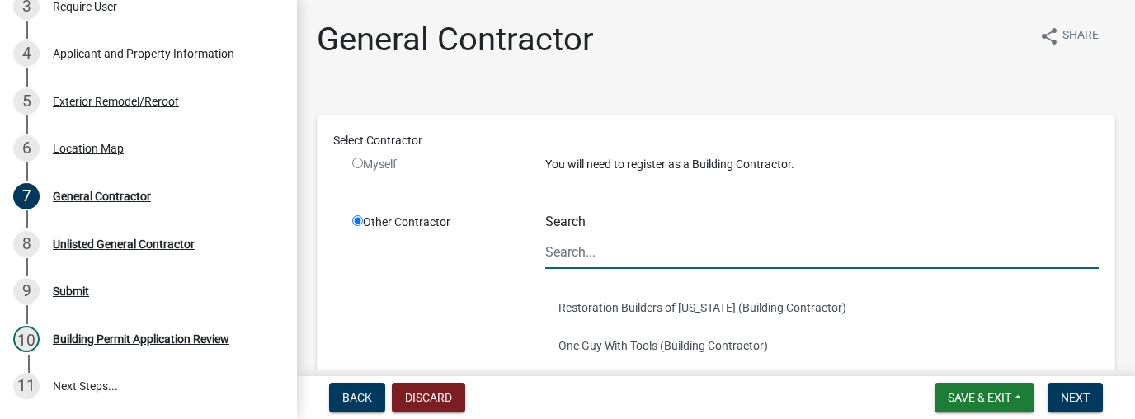
click at [589, 249] on input "Search" at bounding box center [822, 252] width 554 height 34
click at [606, 304] on button "Upscale Construction Inc (Building Contractor)" at bounding box center [822, 308] width 554 height 38
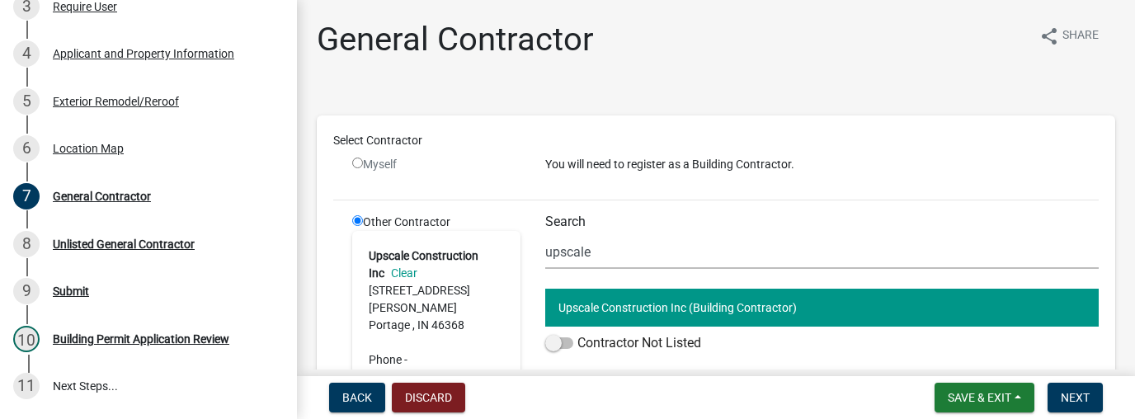
click at [629, 309] on button "Upscale Construction Inc (Building Contractor)" at bounding box center [822, 308] width 554 height 38
click at [407, 276] on link "Clear" at bounding box center [400, 272] width 33 height 13
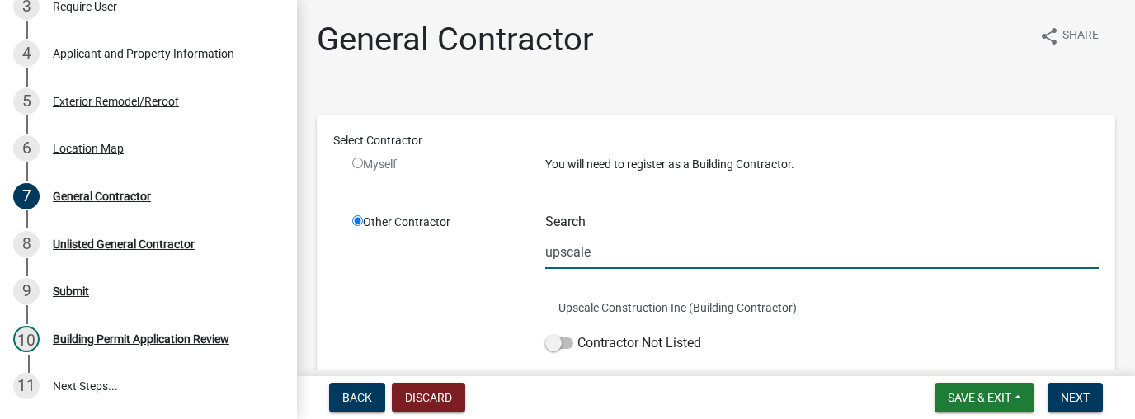
click at [594, 251] on input "upscale" at bounding box center [822, 252] width 554 height 34
type input "upscale"
click at [642, 306] on button "Upscale Construction Inc (Building Contractor)" at bounding box center [822, 308] width 554 height 38
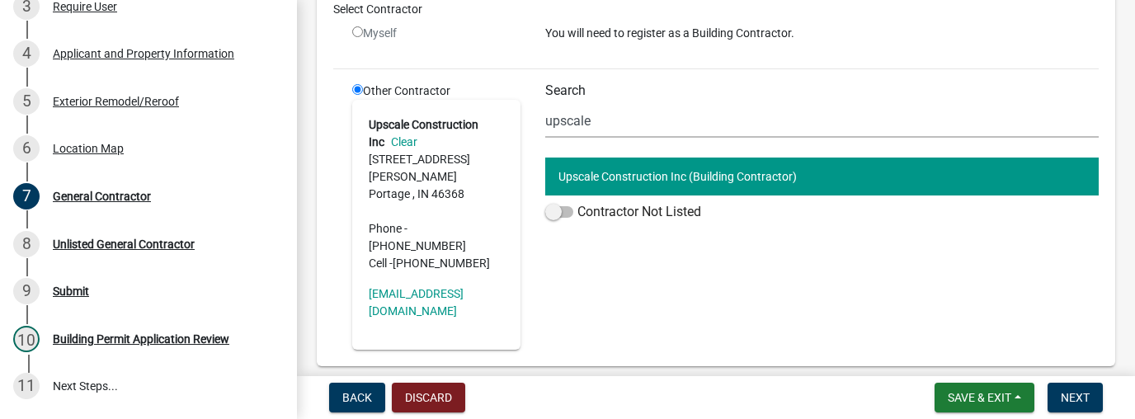
scroll to position [132, 0]
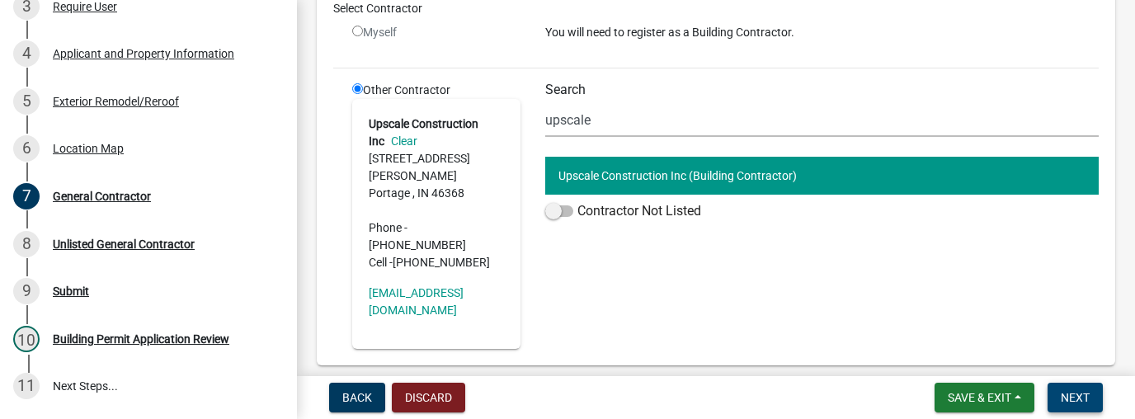
click at [1079, 398] on span "Next" at bounding box center [1075, 397] width 29 height 13
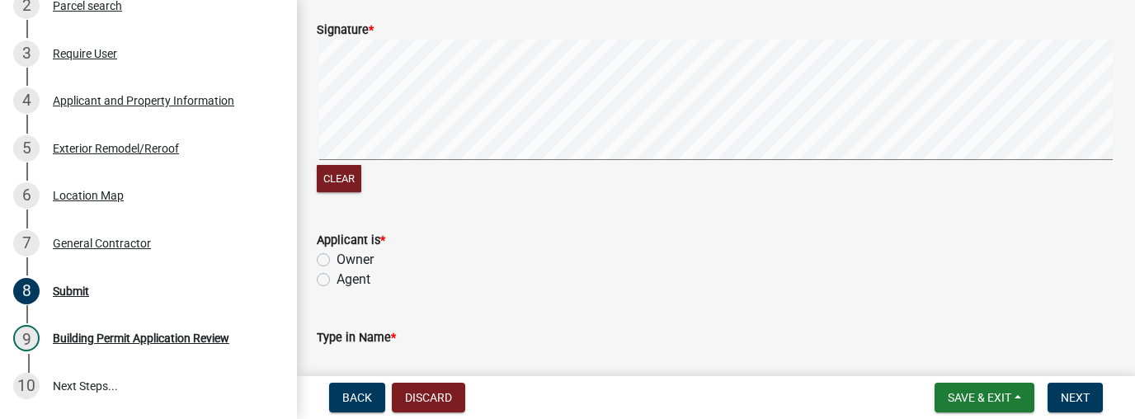
scroll to position [264, 0]
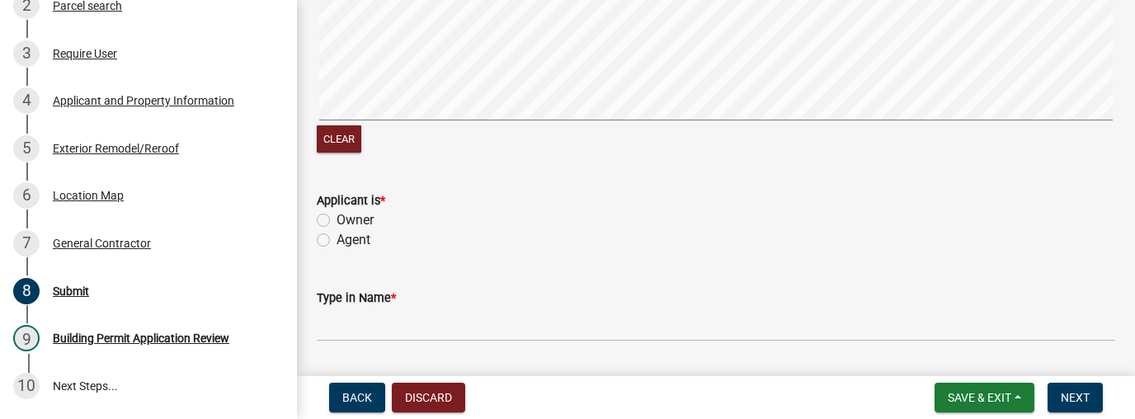
click at [337, 243] on label "Agent" at bounding box center [354, 240] width 34 height 20
click at [337, 241] on input "Agent" at bounding box center [342, 235] width 11 height 11
radio input "true"
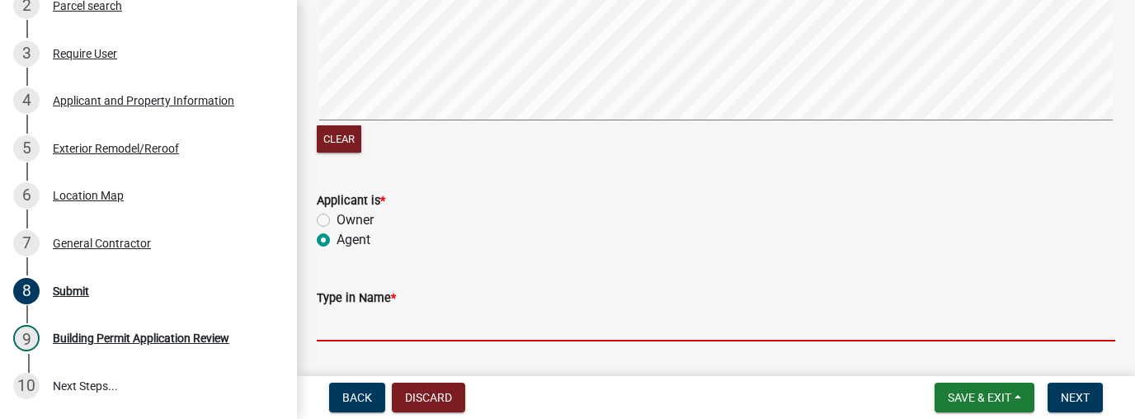
click at [346, 318] on input "Type in Name *" at bounding box center [716, 325] width 799 height 34
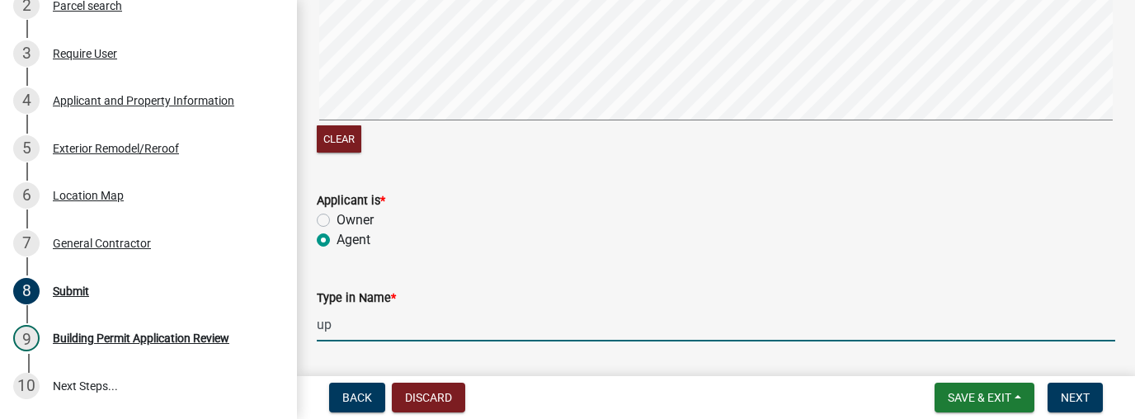
type input "u"
type input "UPSCALE CONSTRUCTION INC"
click at [1075, 404] on span "Next" at bounding box center [1075, 397] width 29 height 13
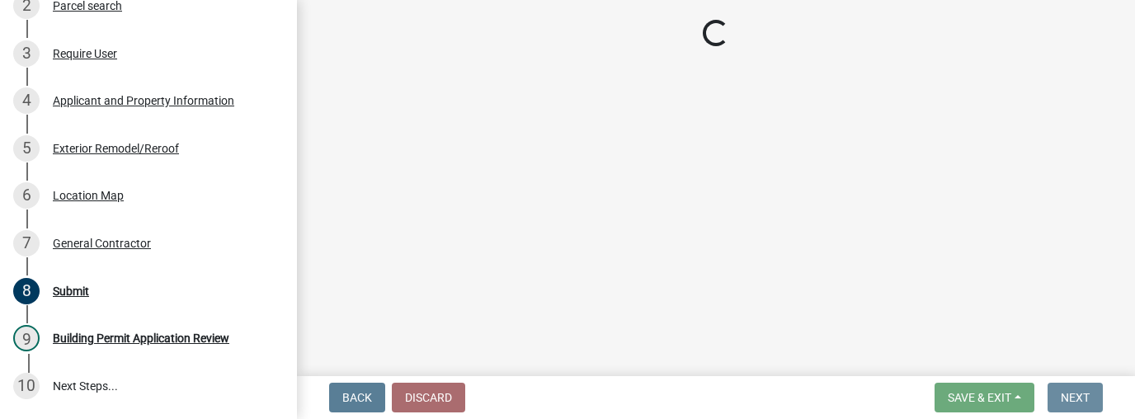
scroll to position [0, 0]
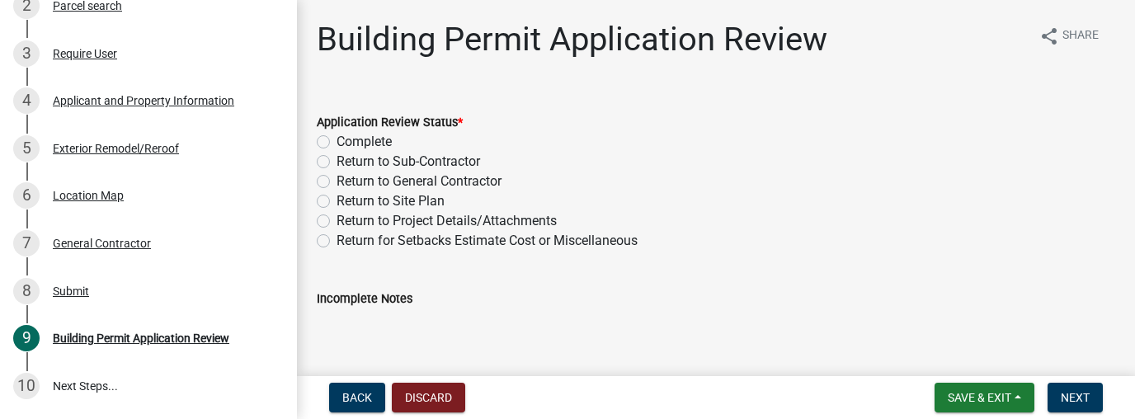
click at [337, 144] on label "Complete" at bounding box center [364, 142] width 55 height 20
click at [337, 143] on input "Complete" at bounding box center [342, 137] width 11 height 11
radio input "true"
click at [1070, 400] on span "Next" at bounding box center [1075, 397] width 29 height 13
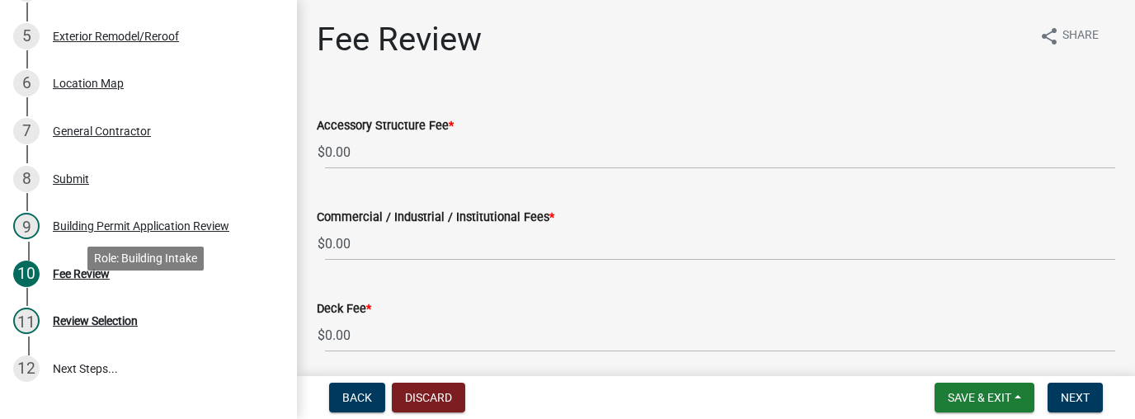
scroll to position [378, 0]
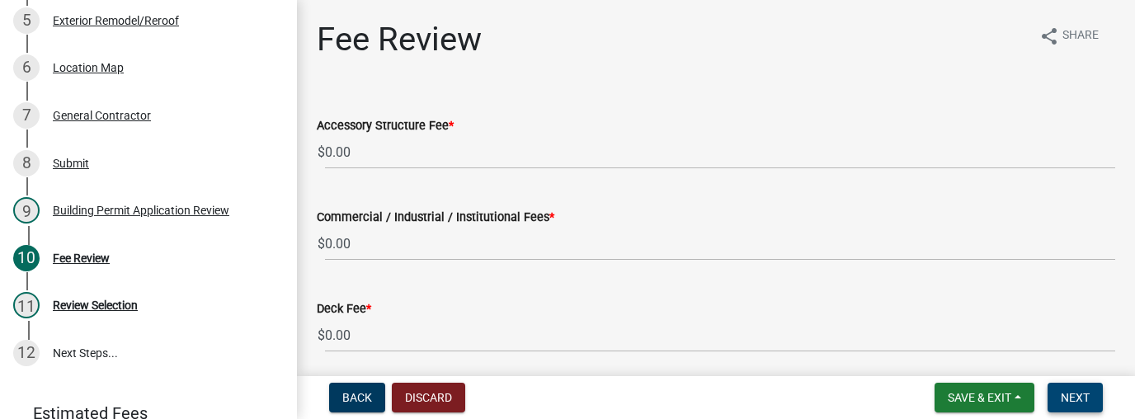
drag, startPoint x: 1059, startPoint y: 389, endPoint x: 942, endPoint y: 377, distance: 117.7
click at [1059, 389] on button "Next" at bounding box center [1075, 398] width 55 height 30
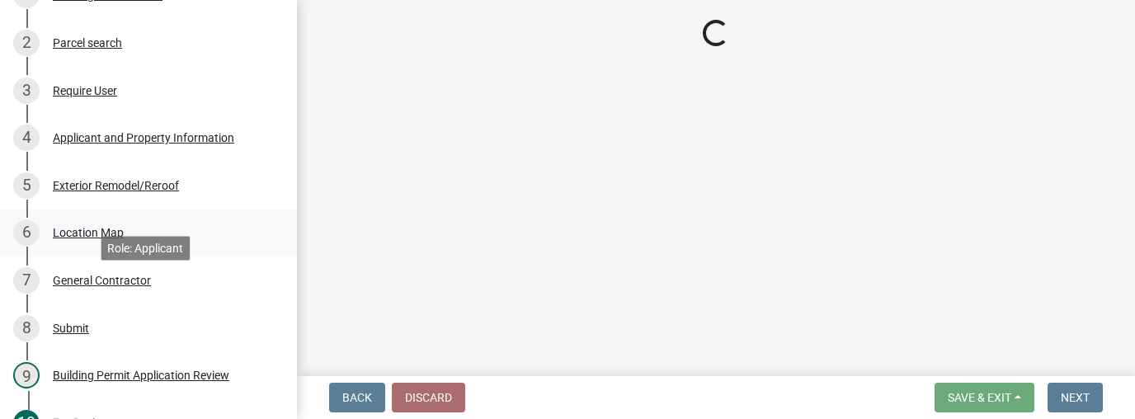
scroll to position [114, 0]
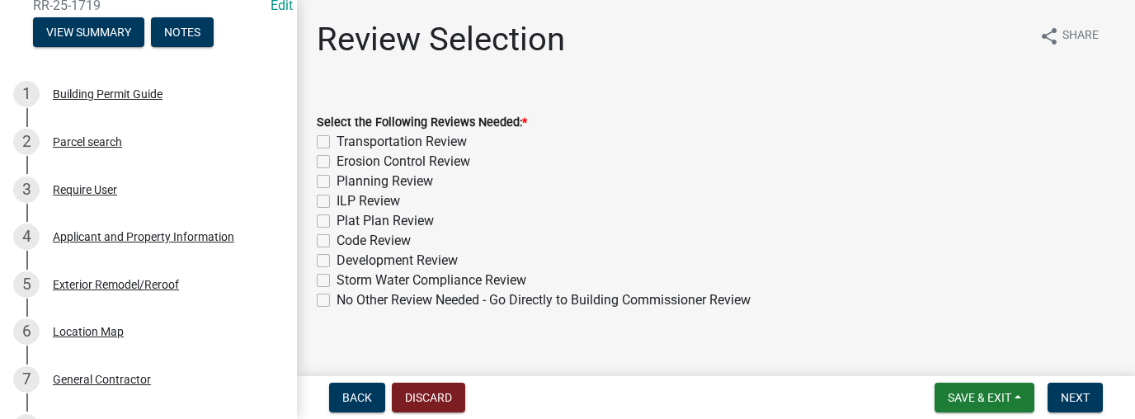
click at [337, 299] on label "No Other Review Needed - Go Directly to Building Commissioner Review" at bounding box center [544, 300] width 414 height 20
click at [337, 299] on input "No Other Review Needed - Go Directly to Building Commissioner Review" at bounding box center [342, 295] width 11 height 11
checkbox input "true"
checkbox input "false"
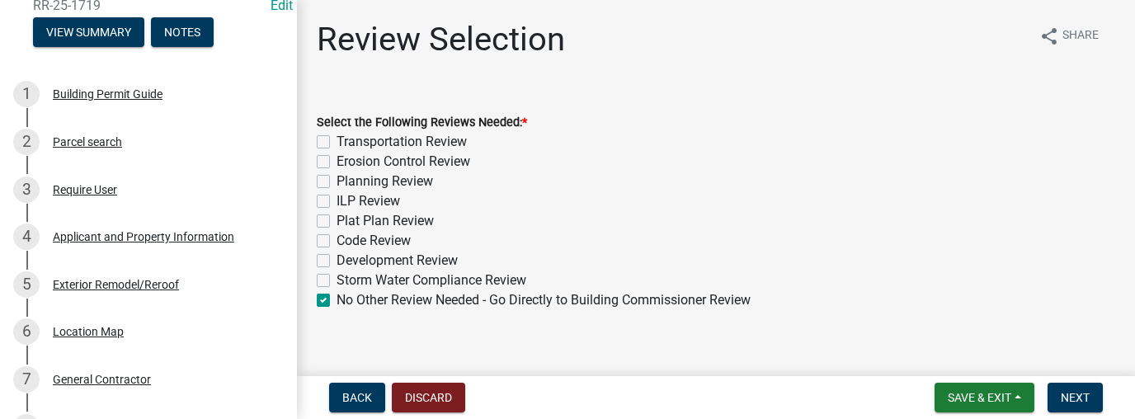
checkbox input "false"
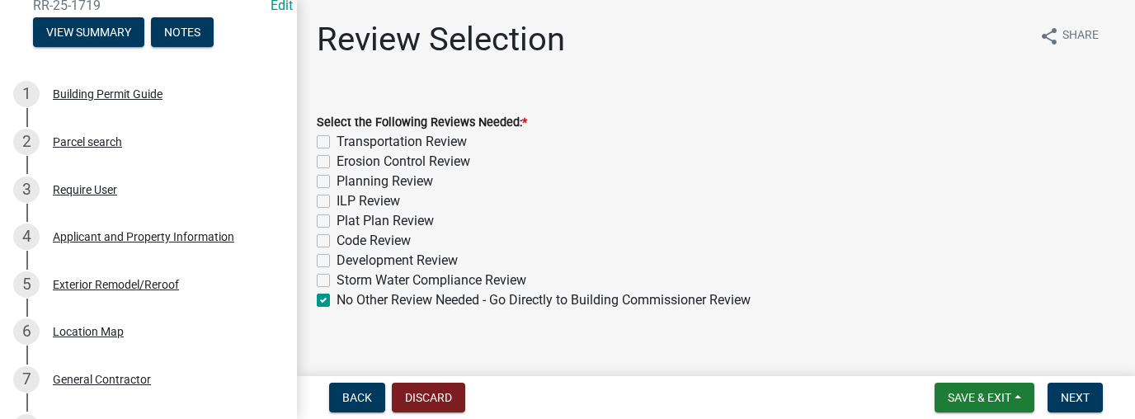
checkbox input "false"
checkbox input "true"
click at [1092, 390] on button "Next" at bounding box center [1075, 398] width 55 height 30
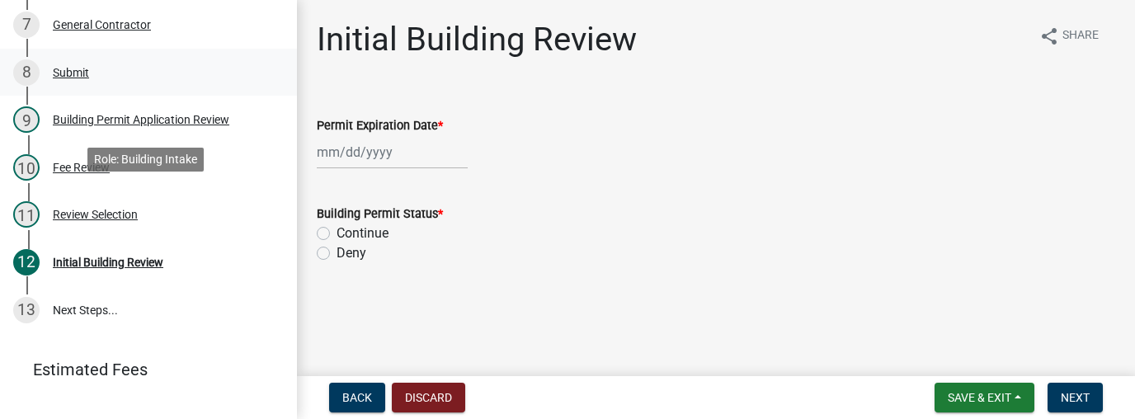
scroll to position [477, 0]
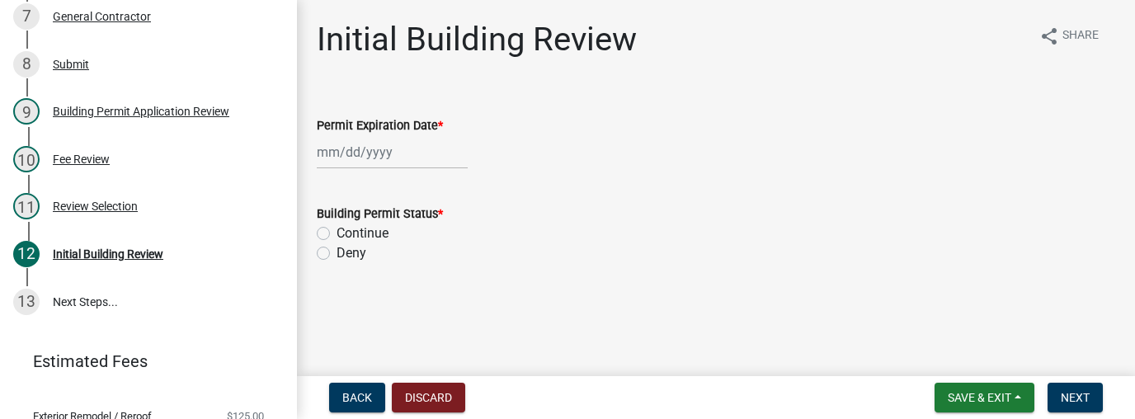
click at [367, 148] on div at bounding box center [392, 152] width 151 height 34
select select "9"
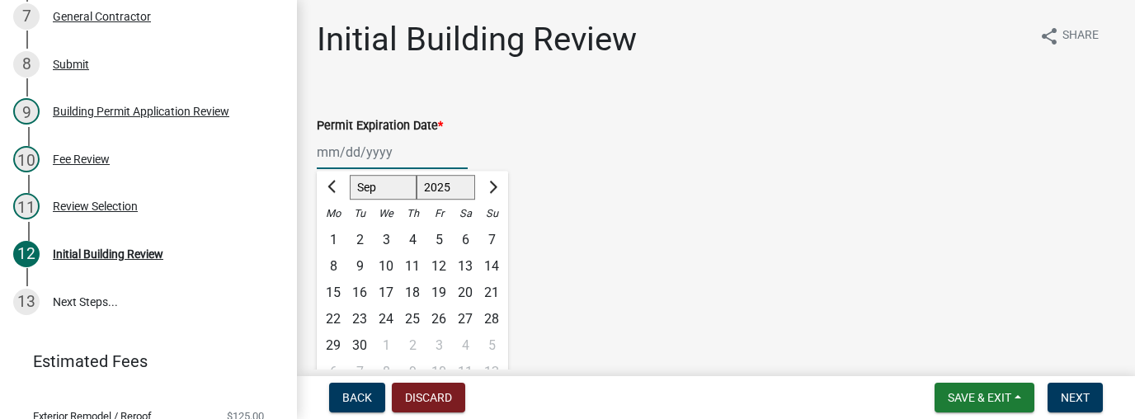
click at [454, 191] on select "1525 1526 1527 1528 1529 1530 1531 1532 1533 1534 1535 1536 1537 1538 1539 1540…" at bounding box center [446, 187] width 59 height 25
select select "2026"
click at [417, 175] on select "1525 1526 1527 1528 1529 1530 1531 1532 1533 1534 1535 1536 1537 1538 1539 1540…" at bounding box center [446, 187] width 59 height 25
click at [363, 266] on div "8" at bounding box center [359, 266] width 26 height 26
type input "[DATE]"
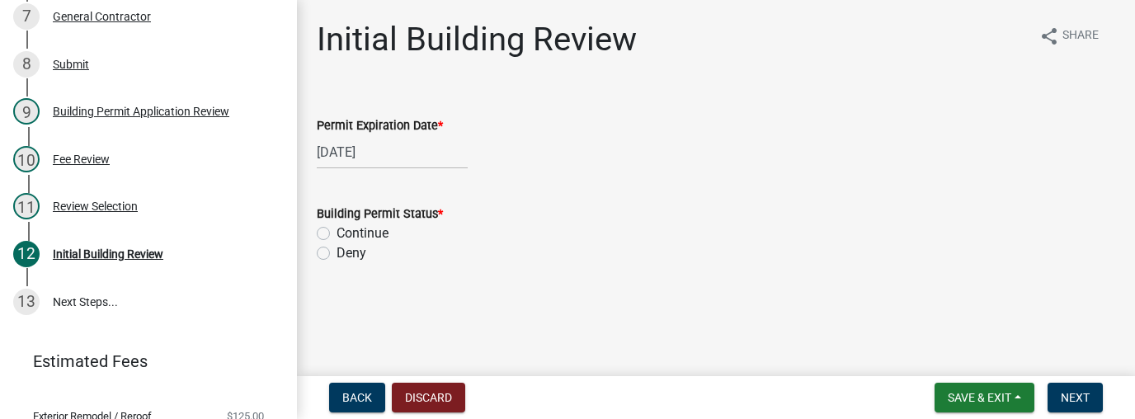
click at [337, 234] on label "Continue" at bounding box center [363, 234] width 52 height 20
click at [337, 234] on input "Continue" at bounding box center [342, 229] width 11 height 11
radio input "true"
drag, startPoint x: 1094, startPoint y: 403, endPoint x: 1014, endPoint y: 389, distance: 81.2
click at [1093, 403] on button "Next" at bounding box center [1075, 398] width 55 height 30
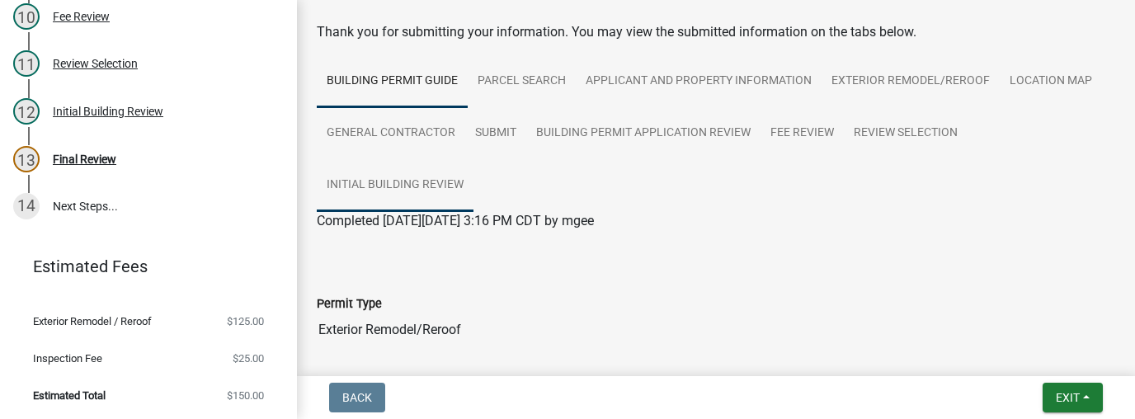
scroll to position [144, 0]
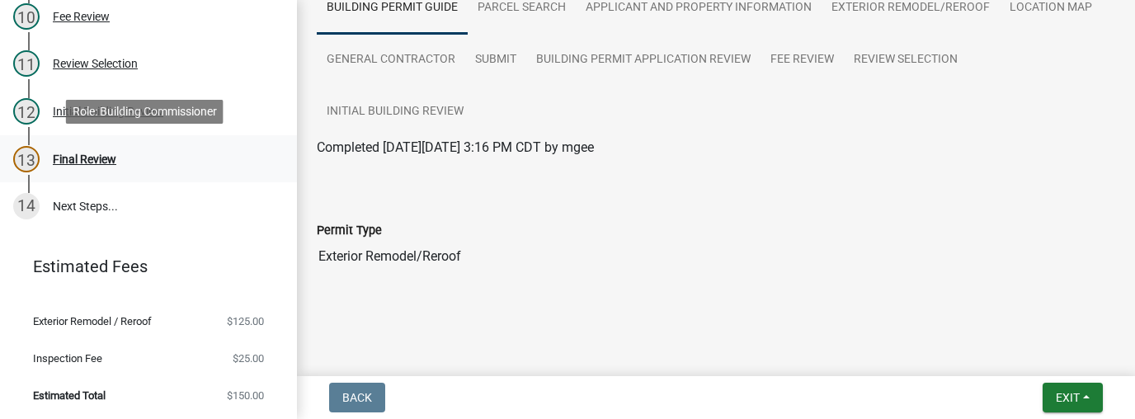
drag, startPoint x: 92, startPoint y: 160, endPoint x: 230, endPoint y: 153, distance: 137.9
click at [92, 160] on div "Final Review" at bounding box center [85, 159] width 64 height 12
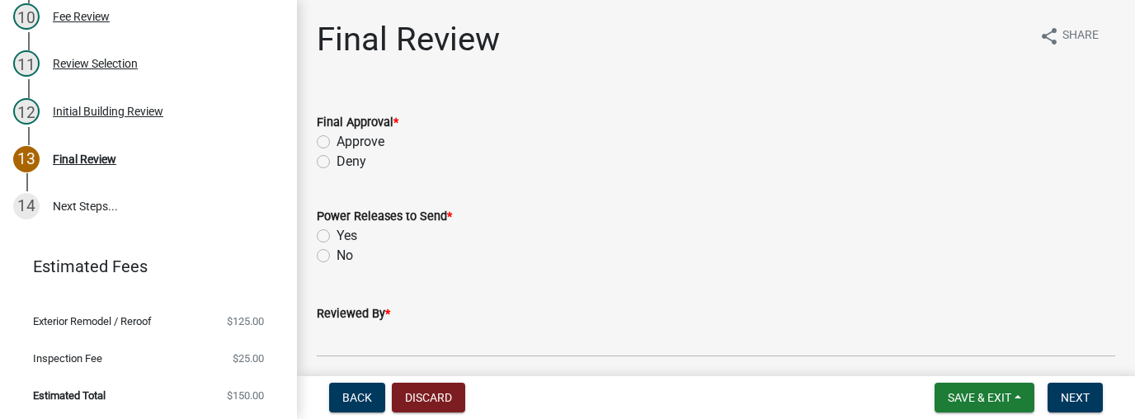
click at [337, 143] on label "Approve" at bounding box center [361, 142] width 48 height 20
click at [337, 143] on input "Approve" at bounding box center [342, 137] width 11 height 11
radio input "true"
click at [337, 254] on label "No" at bounding box center [345, 256] width 16 height 20
click at [337, 254] on input "No" at bounding box center [342, 251] width 11 height 11
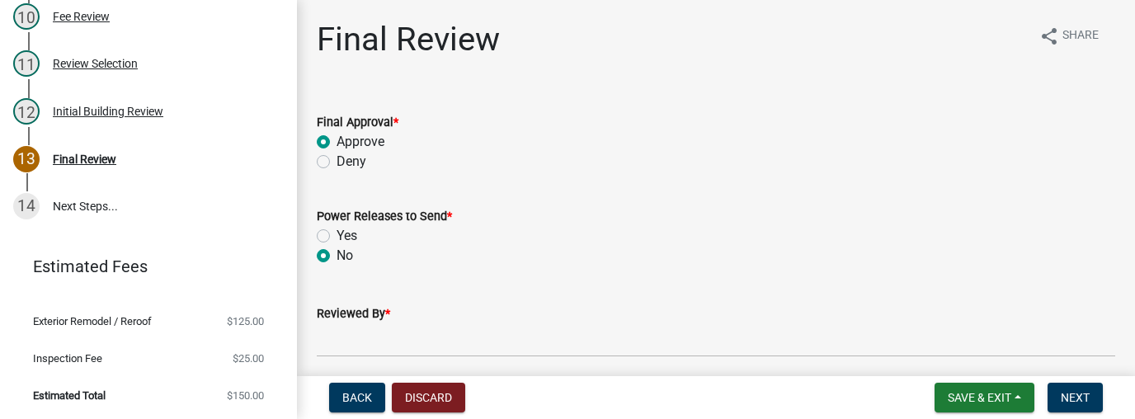
radio input "true"
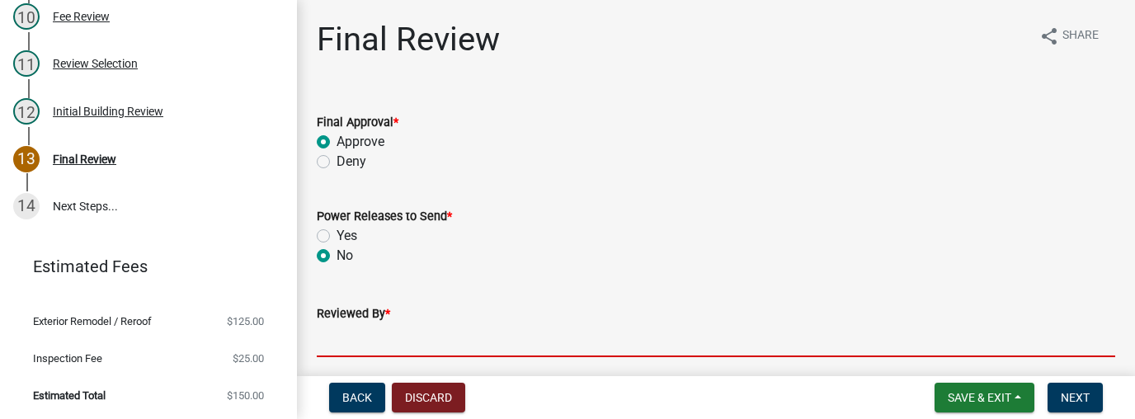
click at [351, 337] on input "Reviewed By *" at bounding box center [716, 340] width 799 height 34
type input "mrg"
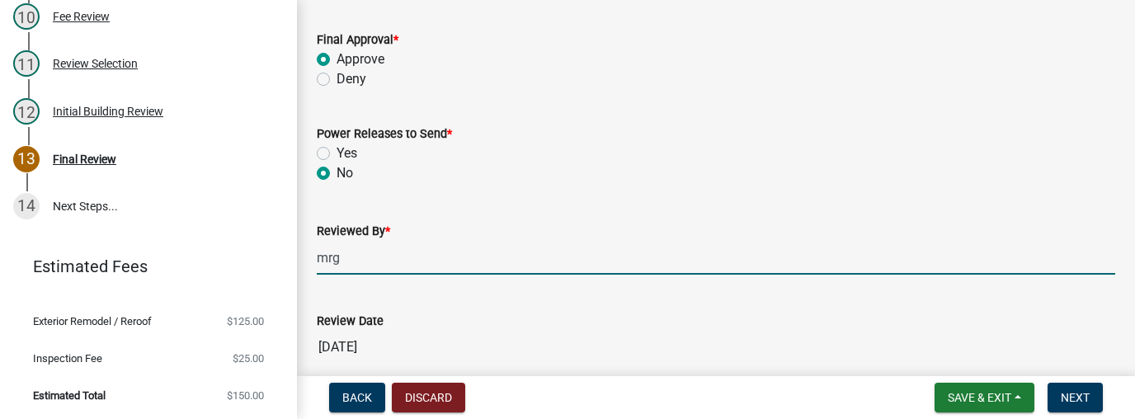
scroll to position [198, 0]
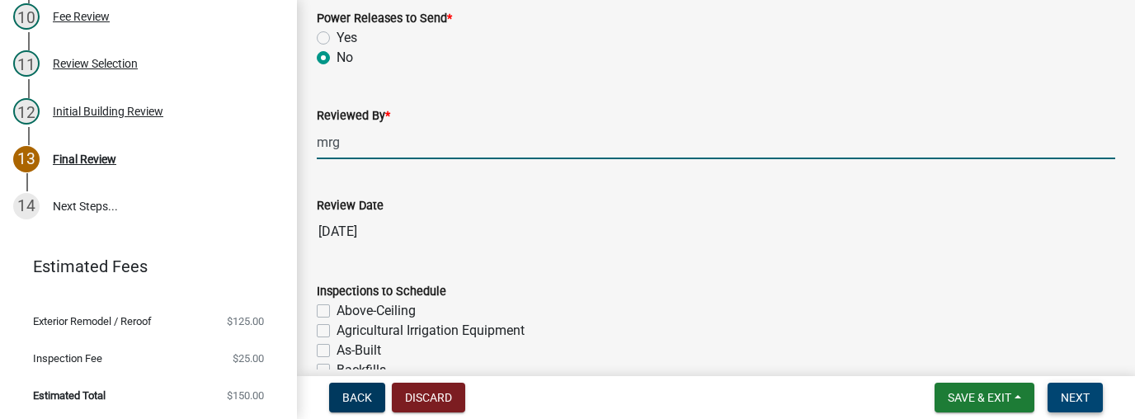
click at [1094, 402] on button "Next" at bounding box center [1075, 398] width 55 height 30
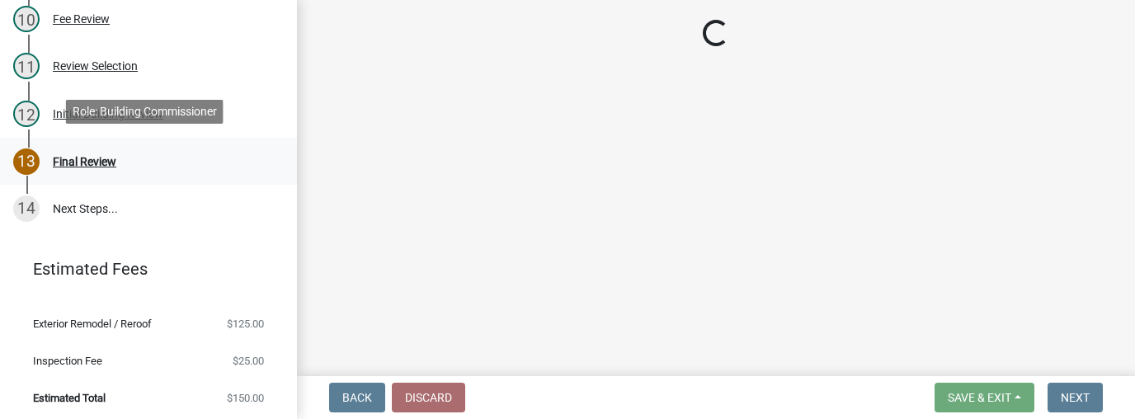
scroll to position [620, 0]
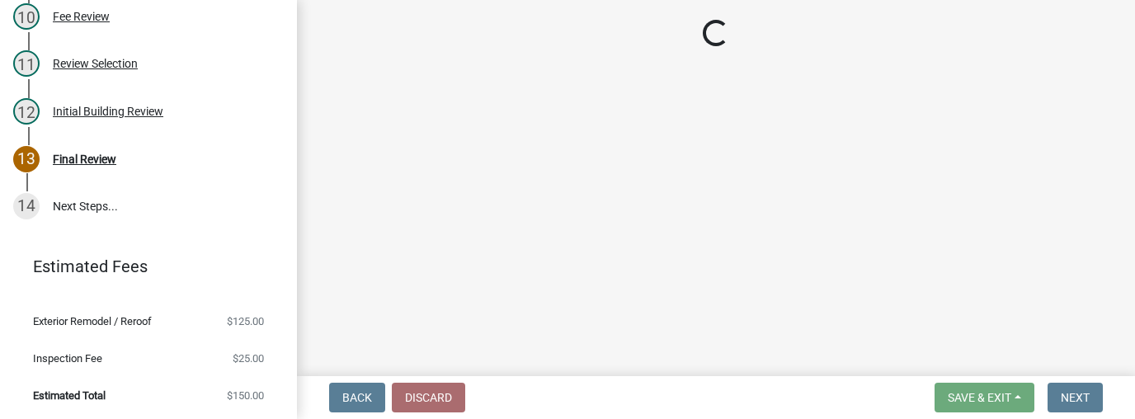
select select "3: 3"
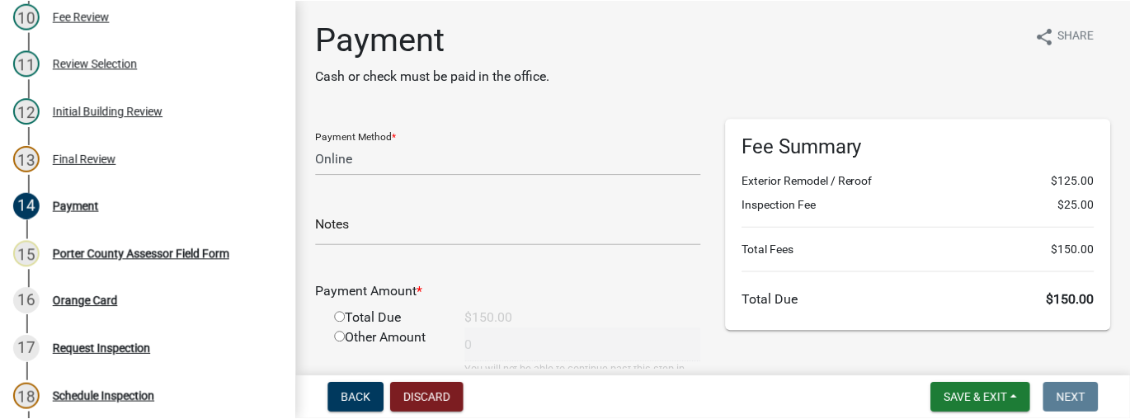
scroll to position [905, 0]
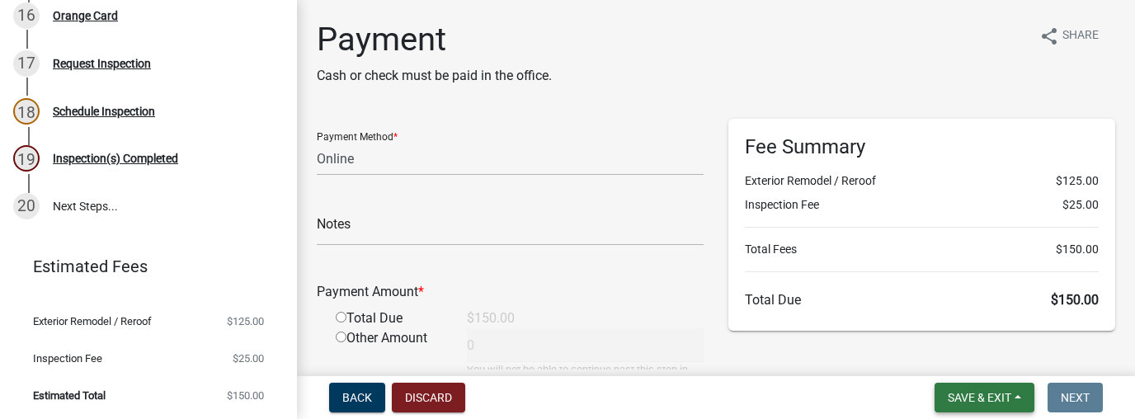
click at [970, 404] on button "Save & Exit" at bounding box center [985, 398] width 100 height 30
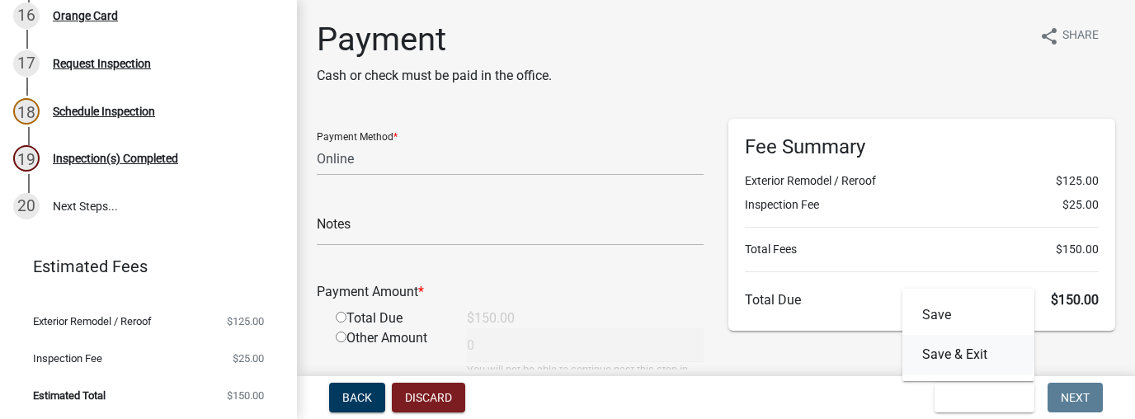
click at [952, 357] on button "Save & Exit" at bounding box center [968, 355] width 132 height 40
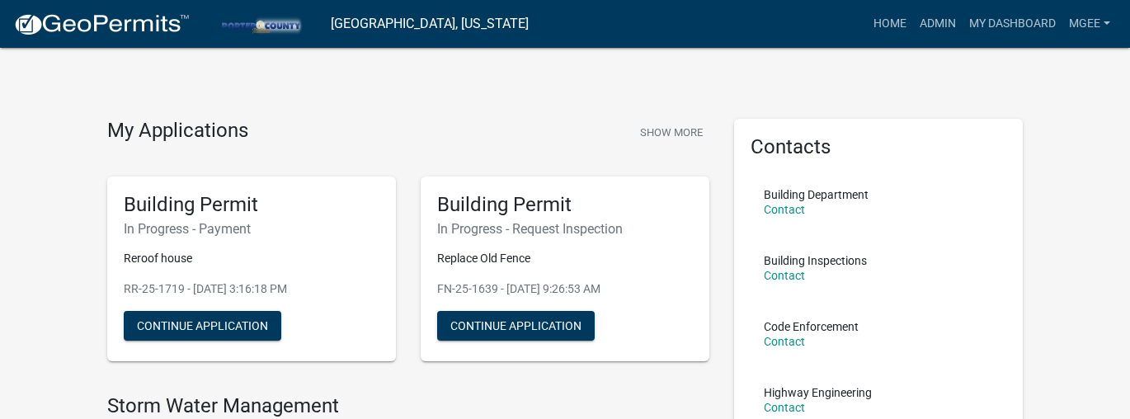
click at [325, 138] on div "My Applications Show More" at bounding box center [408, 134] width 602 height 31
